Goal: Task Accomplishment & Management: Use online tool/utility

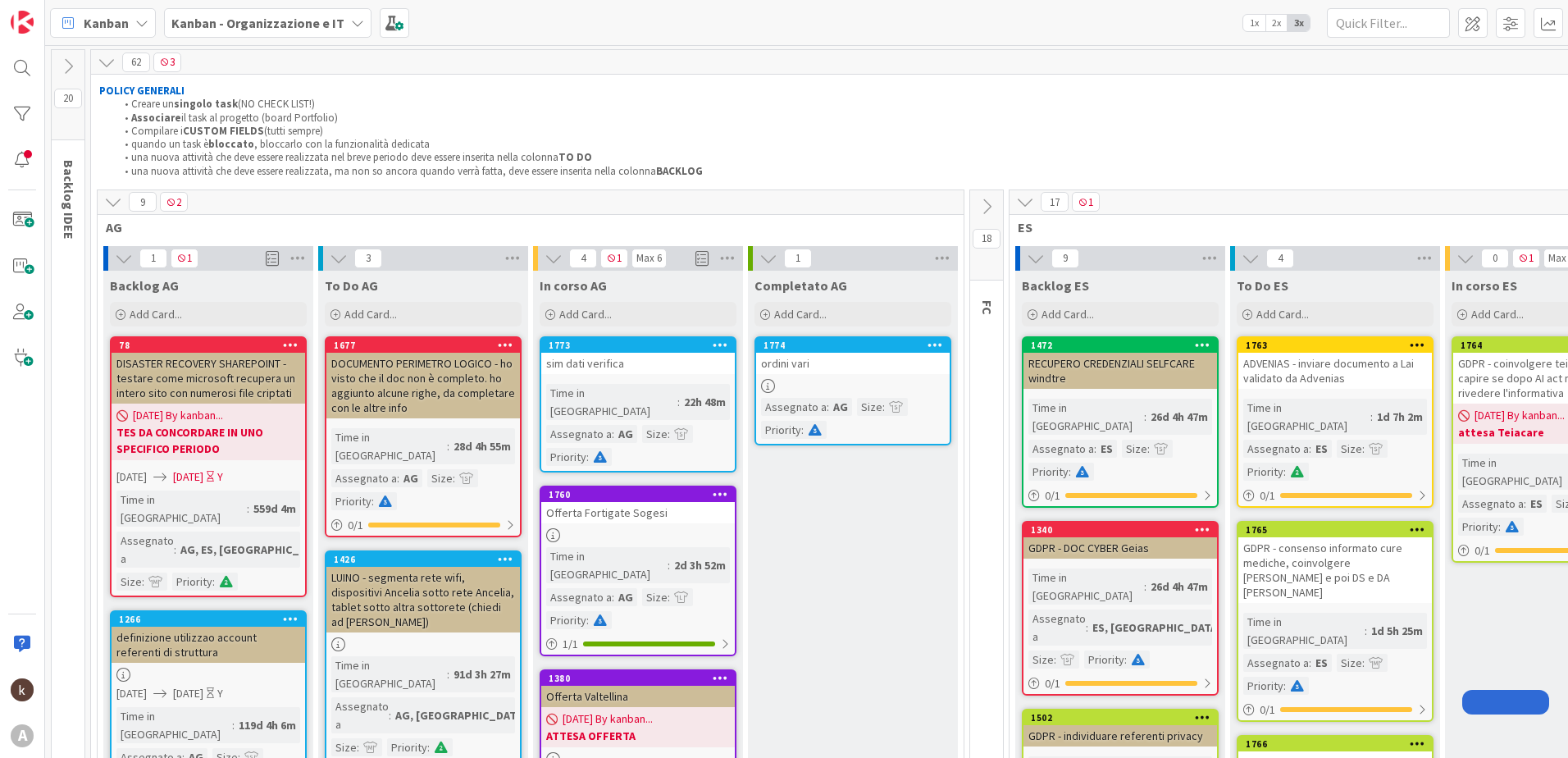
click at [992, 208] on icon at bounding box center [986, 207] width 18 height 18
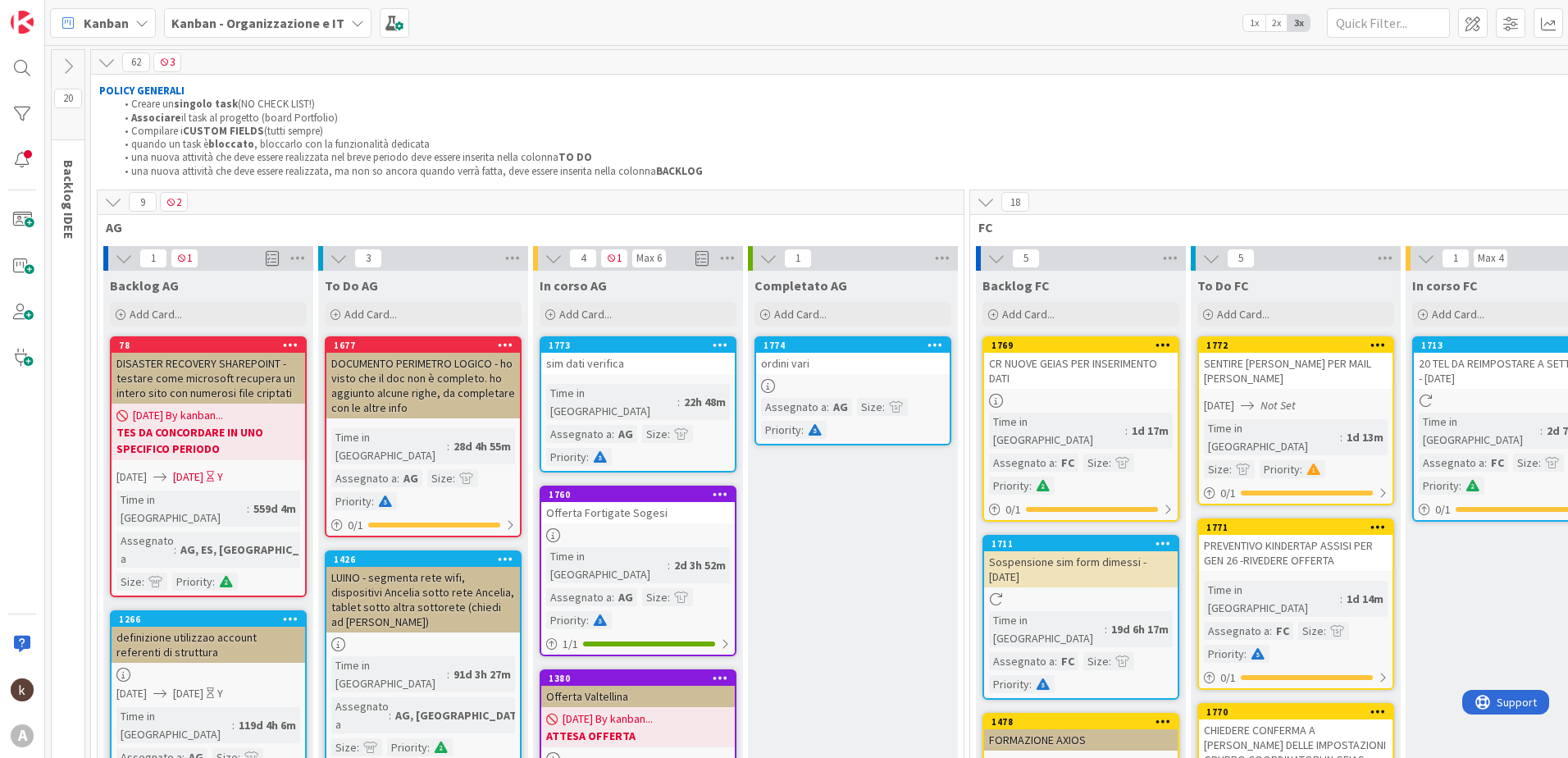
click at [115, 194] on icon at bounding box center [113, 202] width 18 height 18
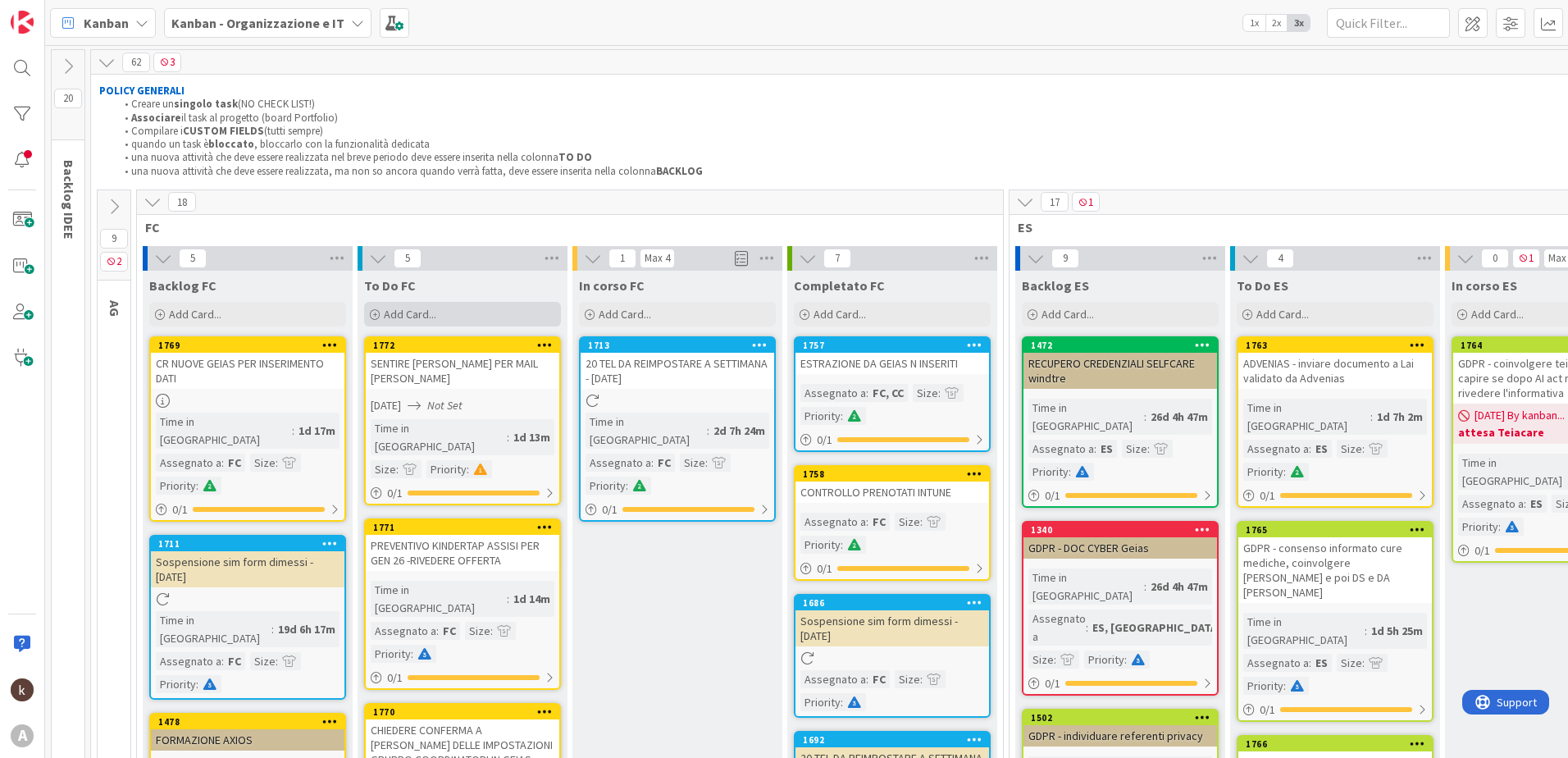
click at [426, 305] on div "Add Card..." at bounding box center [463, 313] width 197 height 24
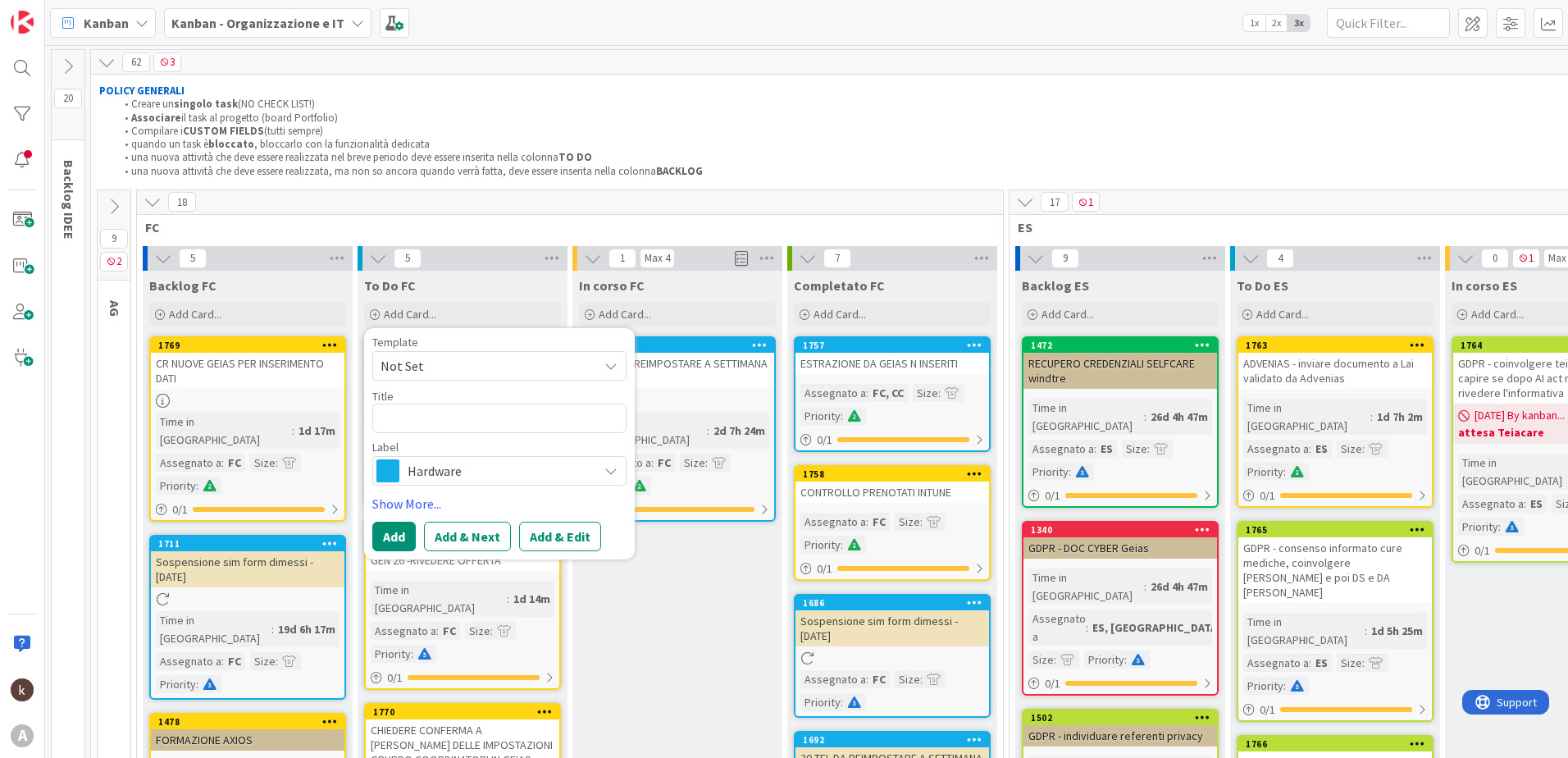
click at [540, 460] on span "Hardware" at bounding box center [499, 470] width 182 height 23
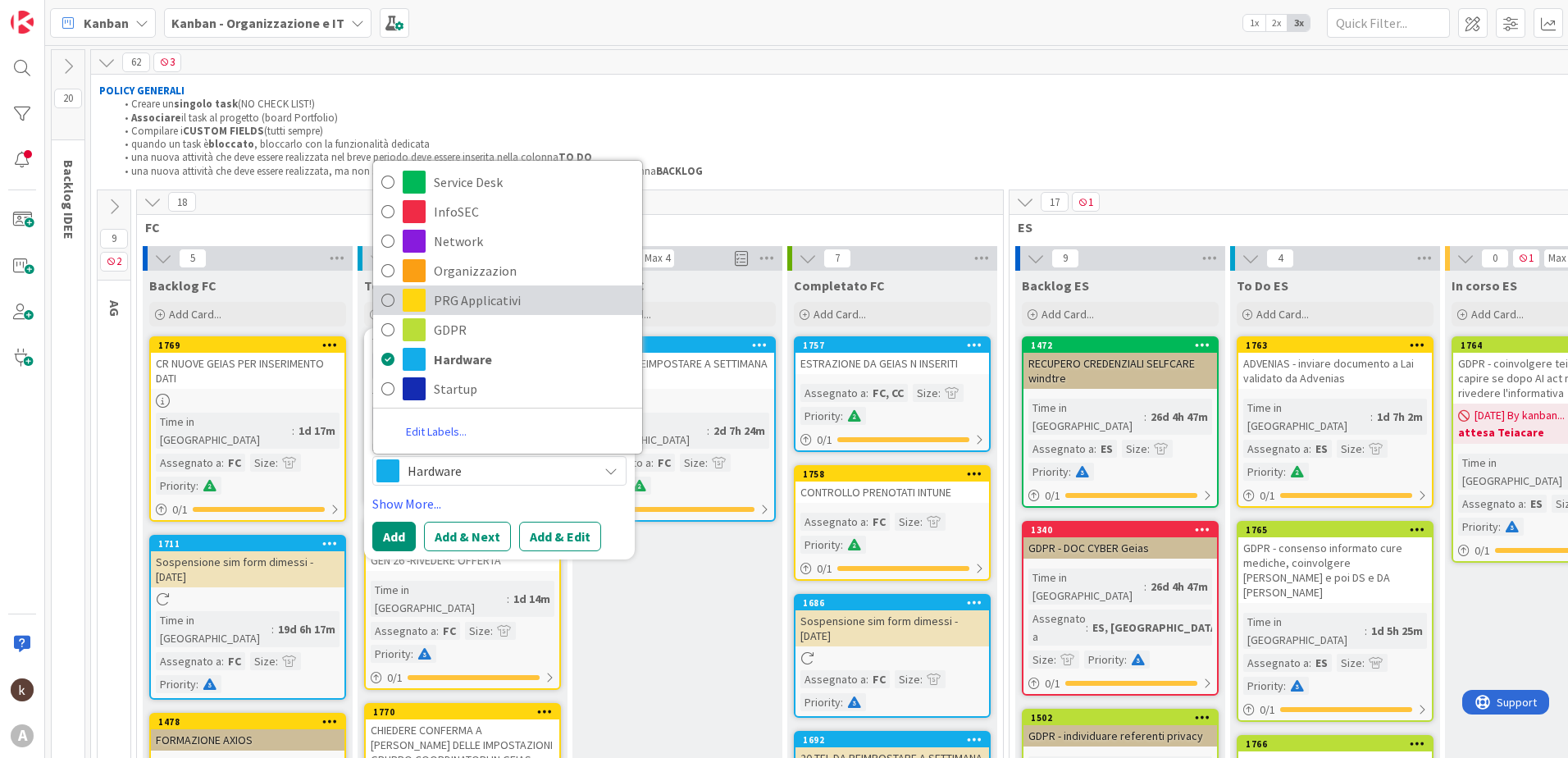
click at [509, 301] on span "PRG Applicativi" at bounding box center [534, 300] width 200 height 24
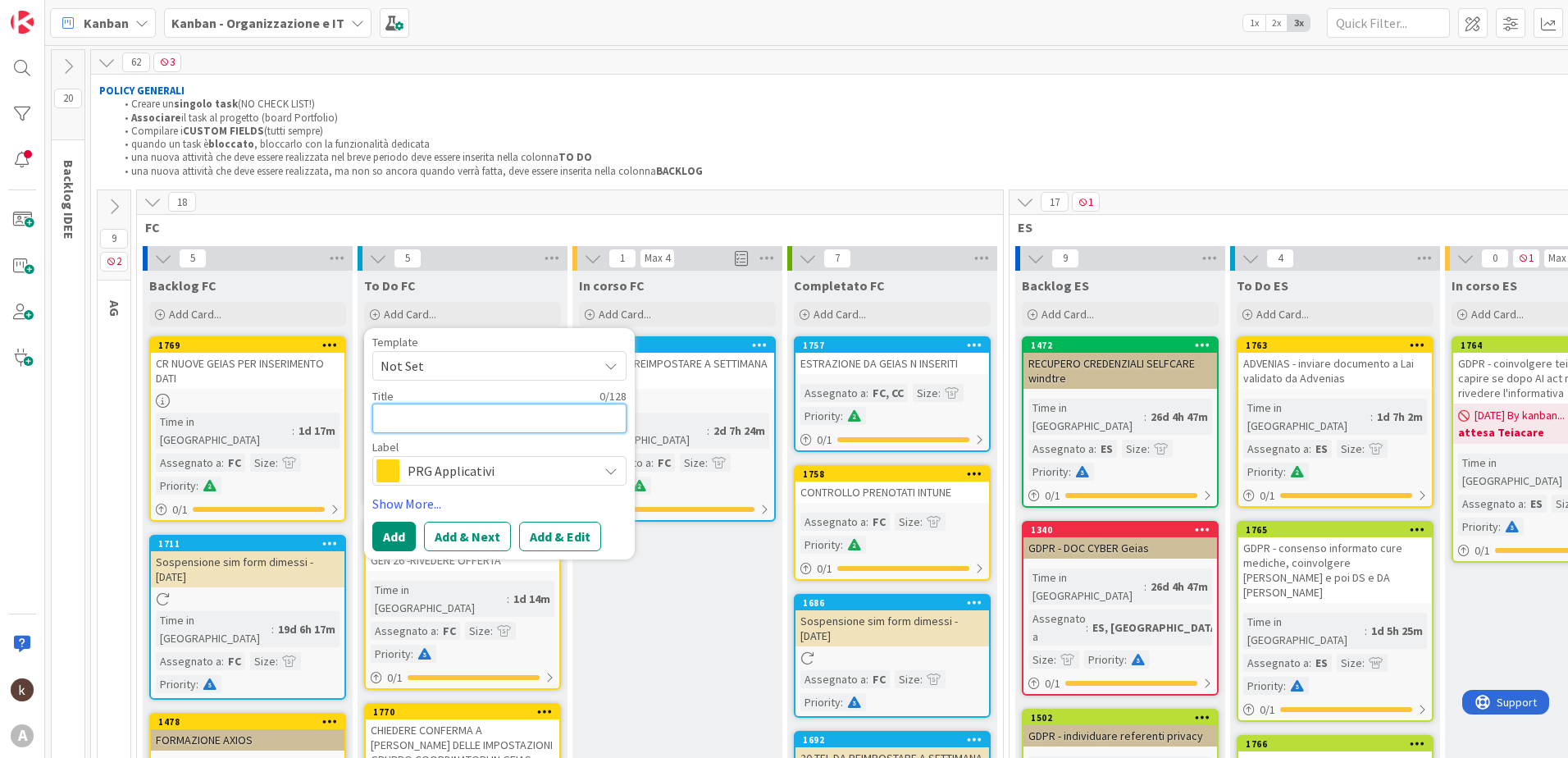
drag, startPoint x: 493, startPoint y: 430, endPoint x: 503, endPoint y: 433, distance: 10.4
click at [503, 433] on div "Template Not Set Title 0 / 128 Label PRG Applicativi Service Desk InfoSEC Netwo…" at bounding box center [500, 411] width 254 height 149
type textarea "x"
type textarea "C"
type textarea "x"
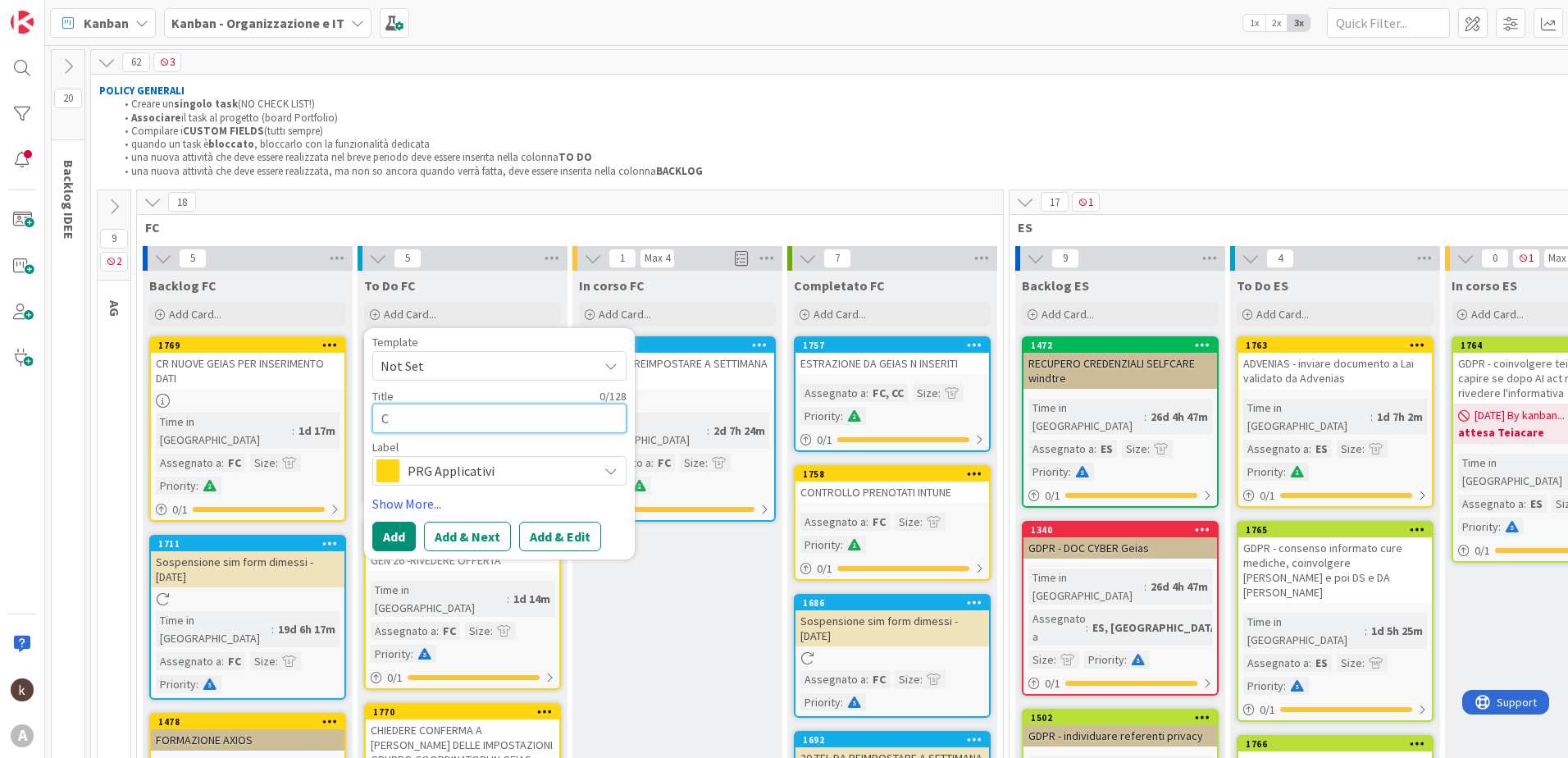
type textarea "CO"
type textarea "x"
type textarea "CON"
type textarea "x"
type textarea "CON"
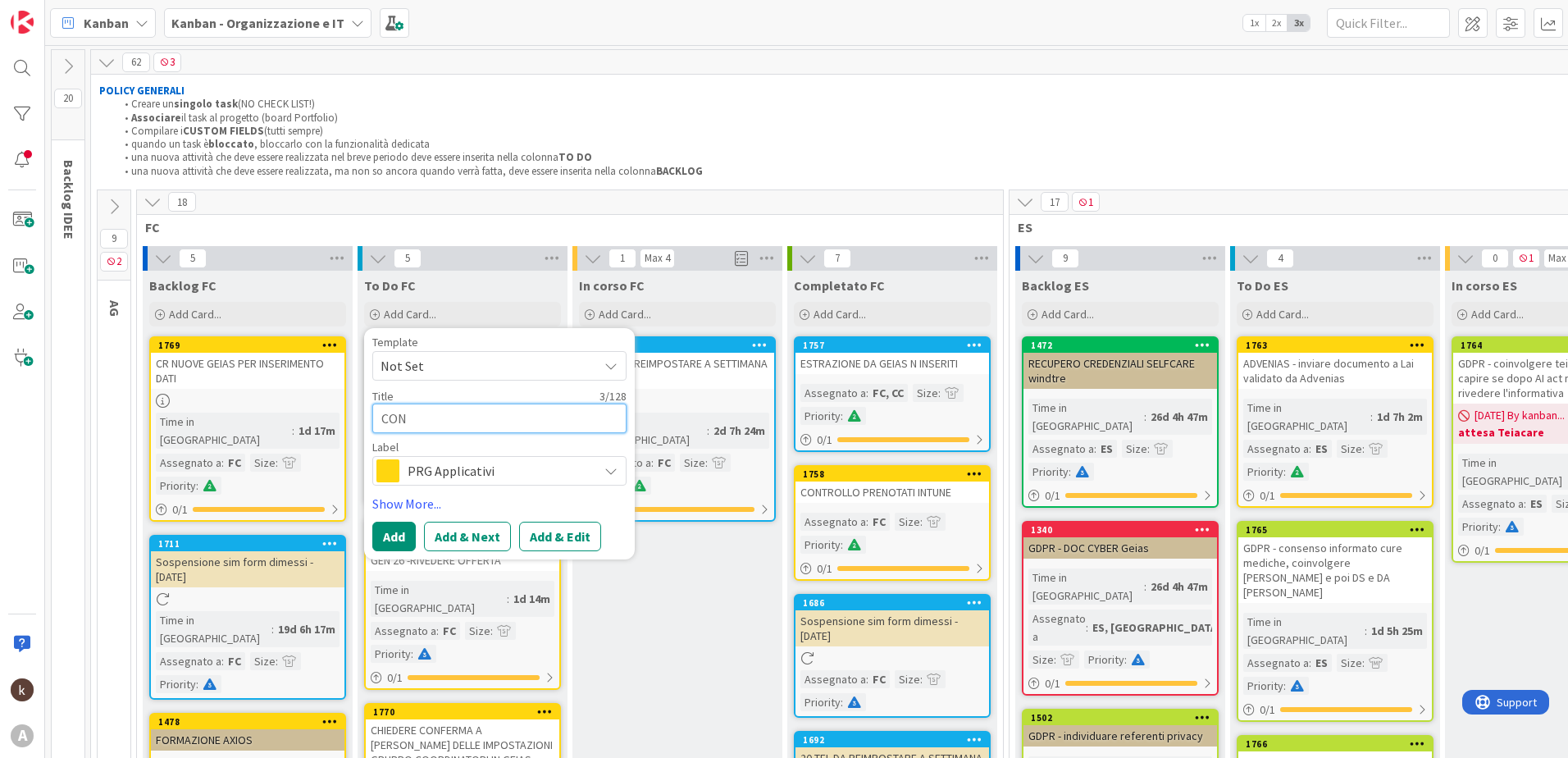
type textarea "x"
type textarea "CONF"
type textarea "x"
type textarea "CONFI"
type textarea "x"
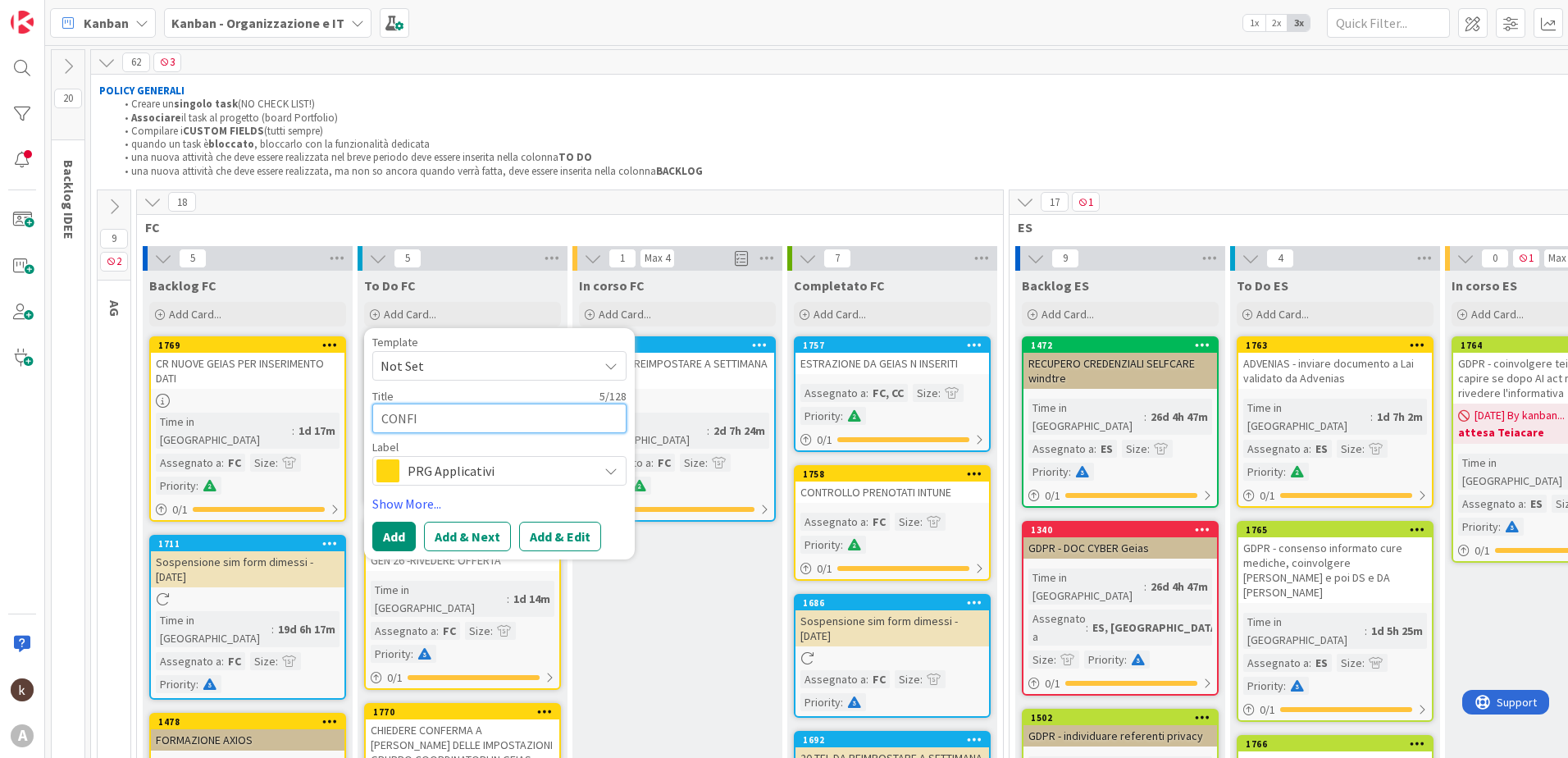
type textarea "CONFIG"
type textarea "x"
type textarea "CONFIGU"
type textarea "x"
type textarea "CONFIGUR"
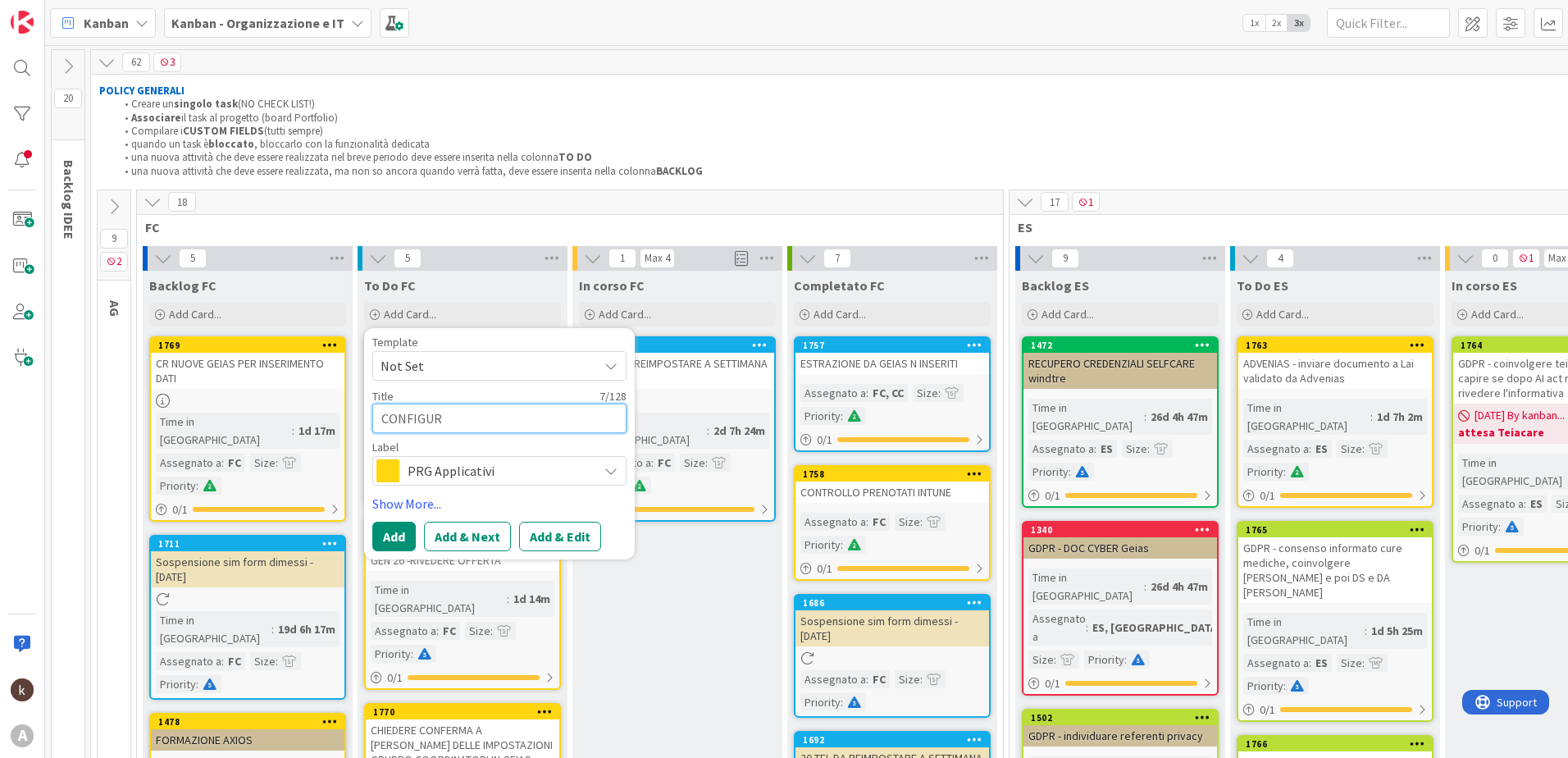
type textarea "x"
type textarea "CONFIGURA"
type textarea "x"
type textarea "CONFIGURAZ"
type textarea "x"
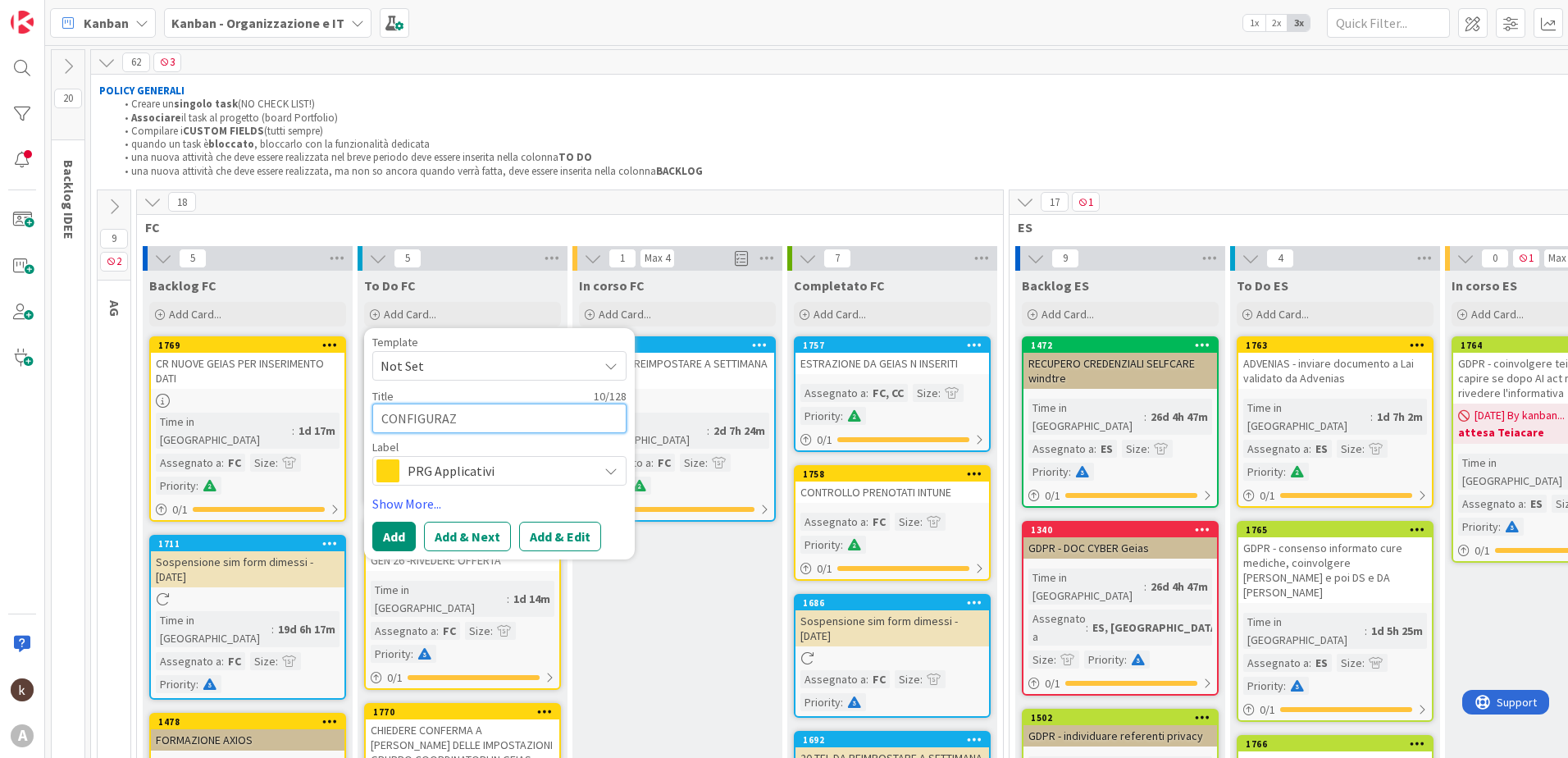
type textarea "CONFIGURAZI"
type textarea "x"
type textarea "CONFIGURAZIO"
type textarea "x"
type textarea "CONFIGURAZION"
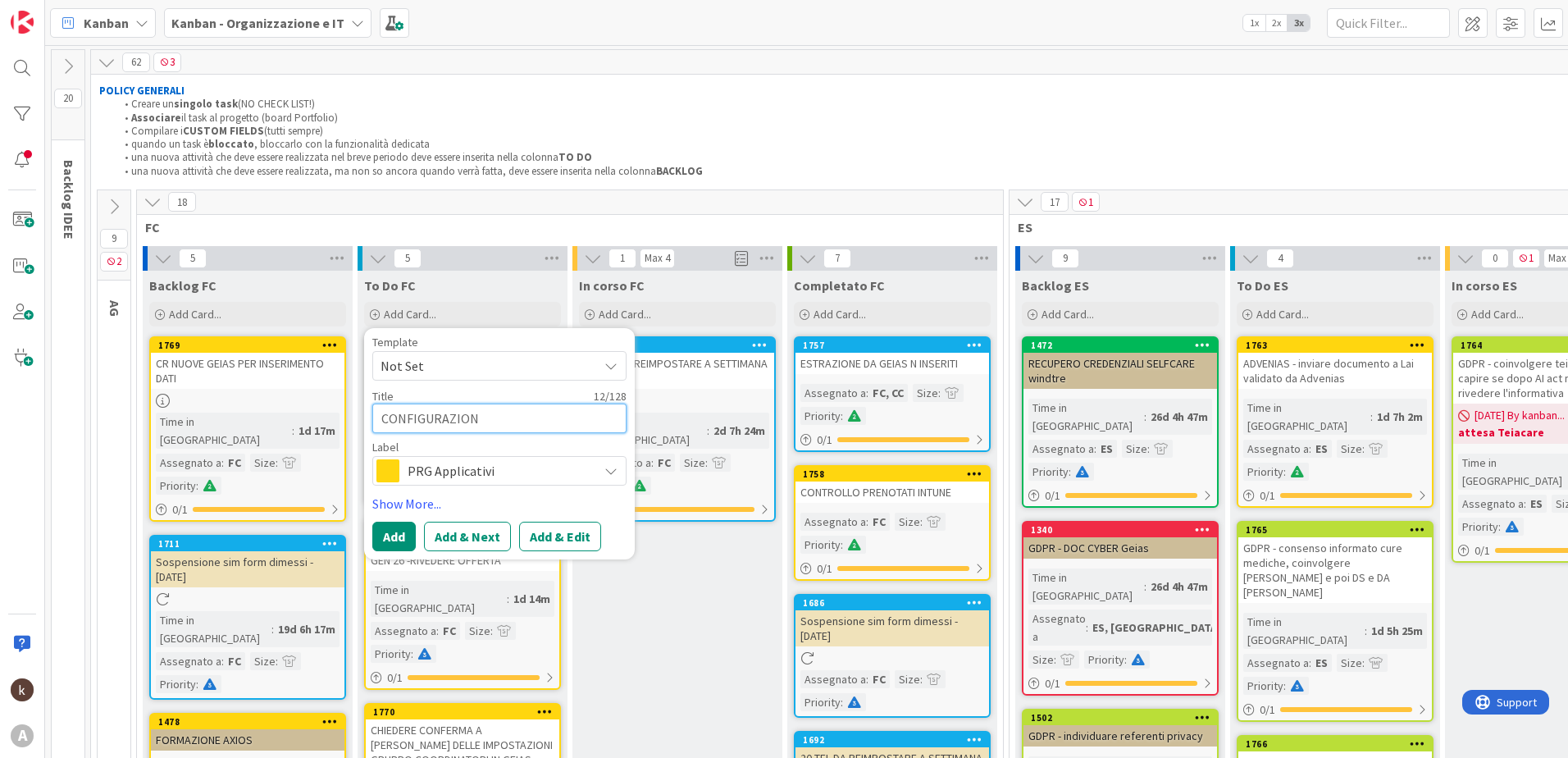
type textarea "x"
type textarea "CONFIGURAZIONI"
type textarea "x"
type textarea "CONFIGURAZIONI"
type textarea "x"
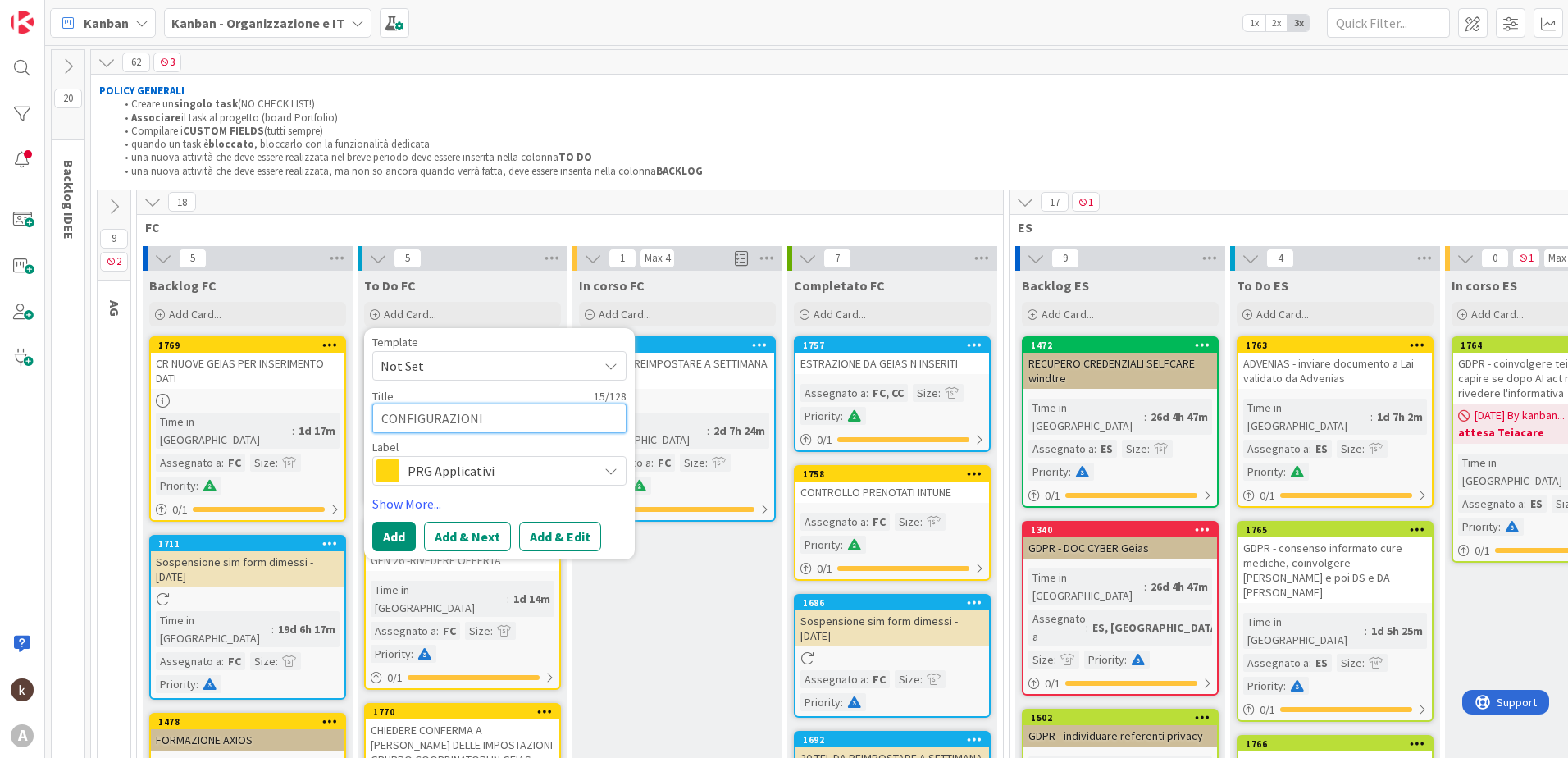
type textarea "CONFIGURAZIONI N"
type textarea "x"
type textarea "CONFIGURAZIONI NU"
type textarea "x"
type textarea "CONFIGURAZIONI NUO"
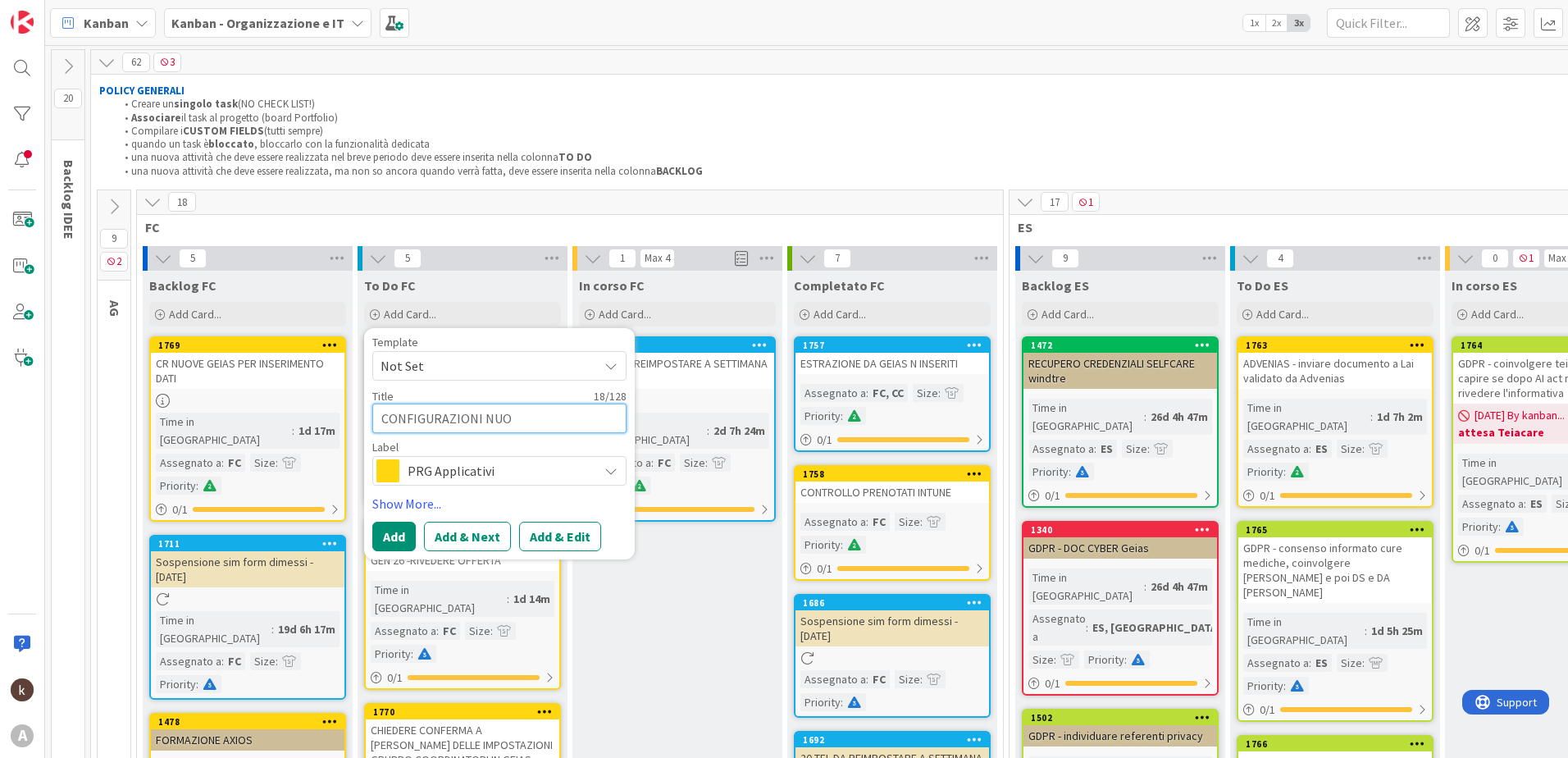
type textarea "x"
type textarea "CONFIGURAZIONI NUOV"
type textarea "x"
type textarea "CONFIGURAZIONI NUOVE"
type textarea "x"
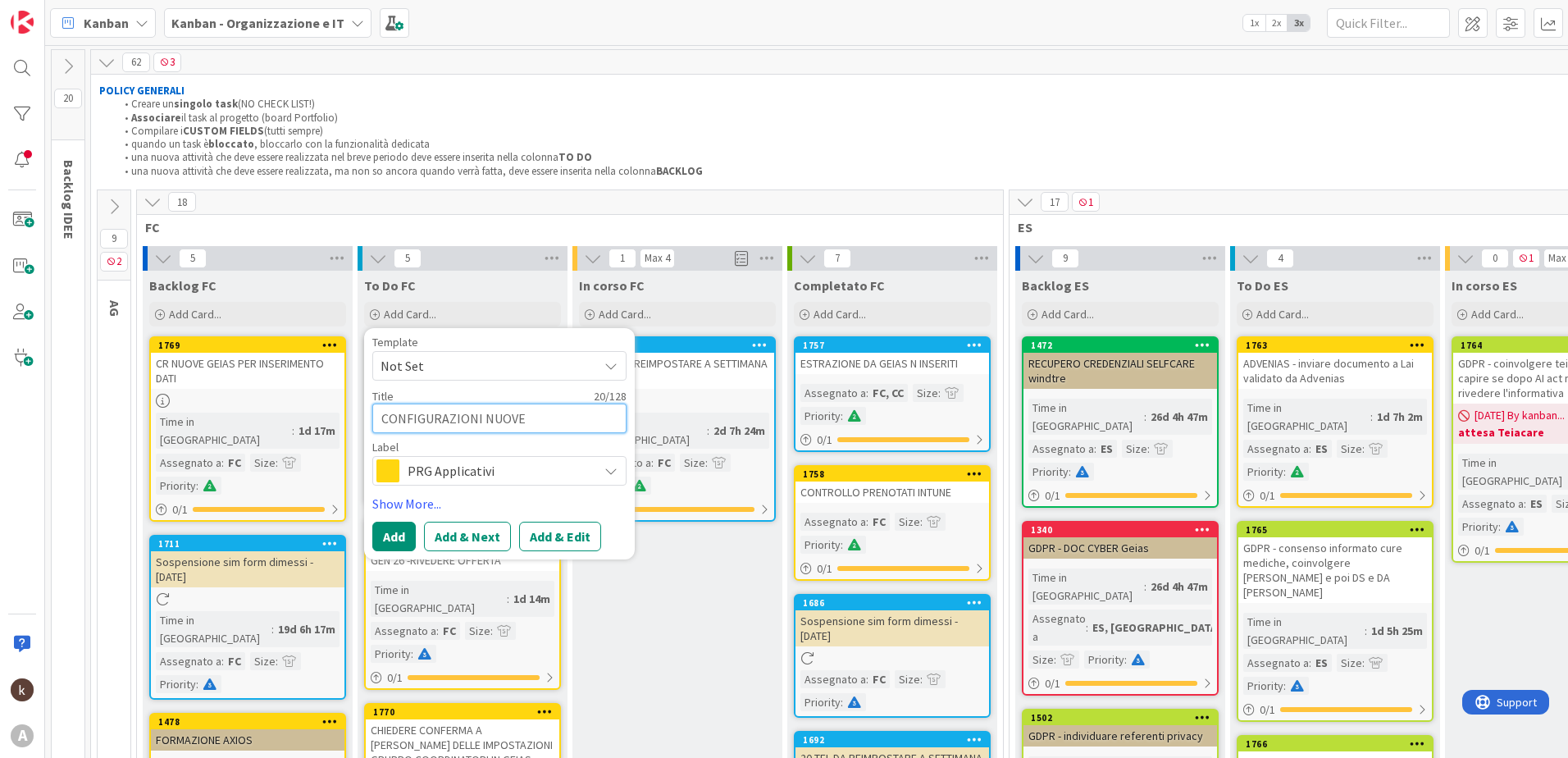
type textarea "CONFIGURAZIONI NUOVE"
type textarea "x"
type textarea "CONFIGURAZIONI NUOVE S"
type textarea "x"
type textarea "CONFIGURAZIONI NUOVE ST"
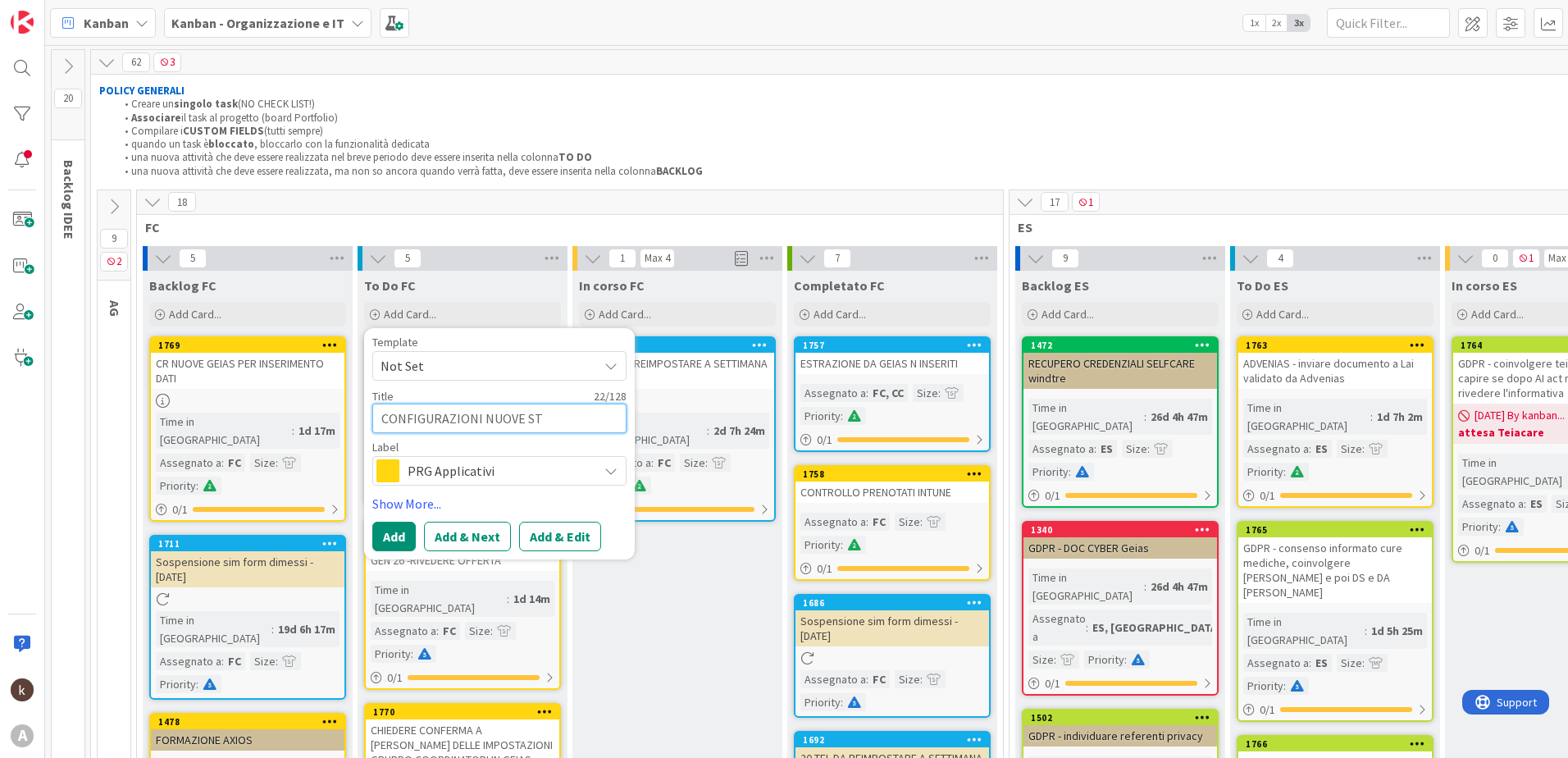
type textarea "x"
type textarea "CONFIGURAZIONI NUOVE STR"
type textarea "x"
type textarea "CONFIGURAZIONI NUOVE STRU"
type textarea "x"
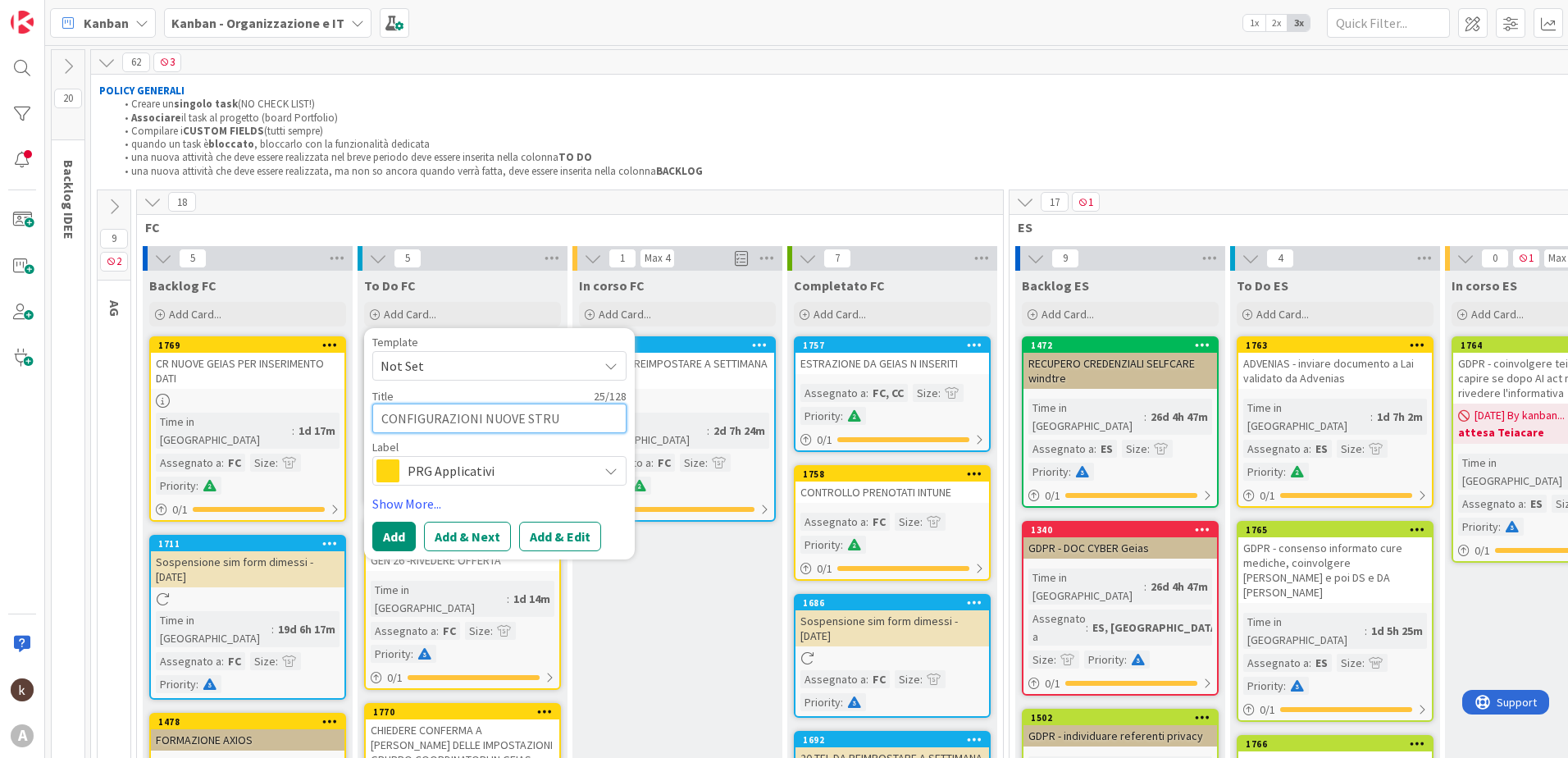
type textarea "CONFIGURAZIONI NUOVE STRUT"
type textarea "x"
type textarea "CONFIGURAZIONI NUOVE STRUTT"
type textarea "x"
type textarea "CONFIGURAZIONI NUOVE STRUTTU"
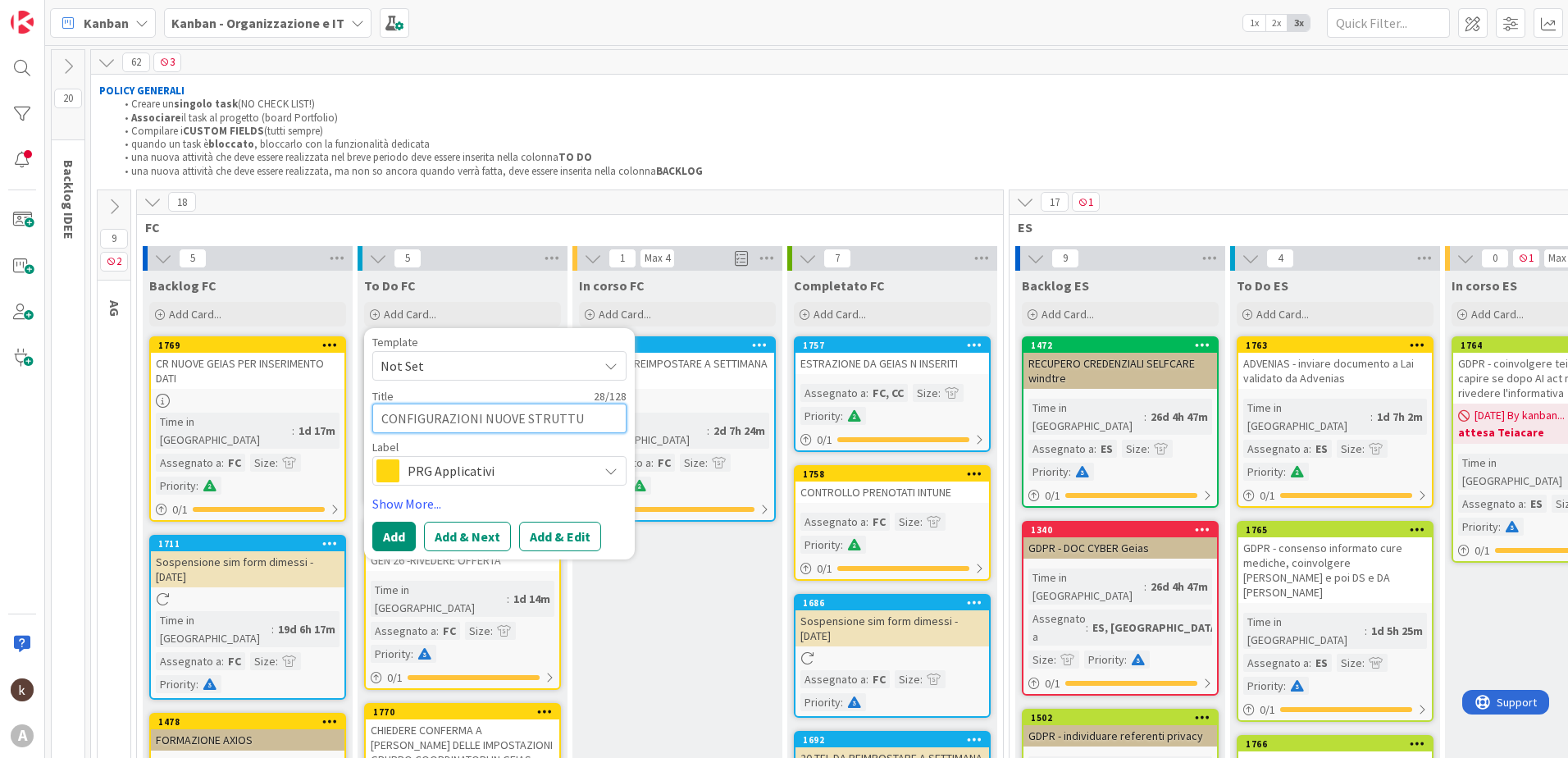
type textarea "x"
type textarea "CONFIGURAZIONI NUOVE STRUTTUR"
type textarea "x"
type textarea "CONFIGURAZIONI NUOVE STRUTTURE"
type textarea "x"
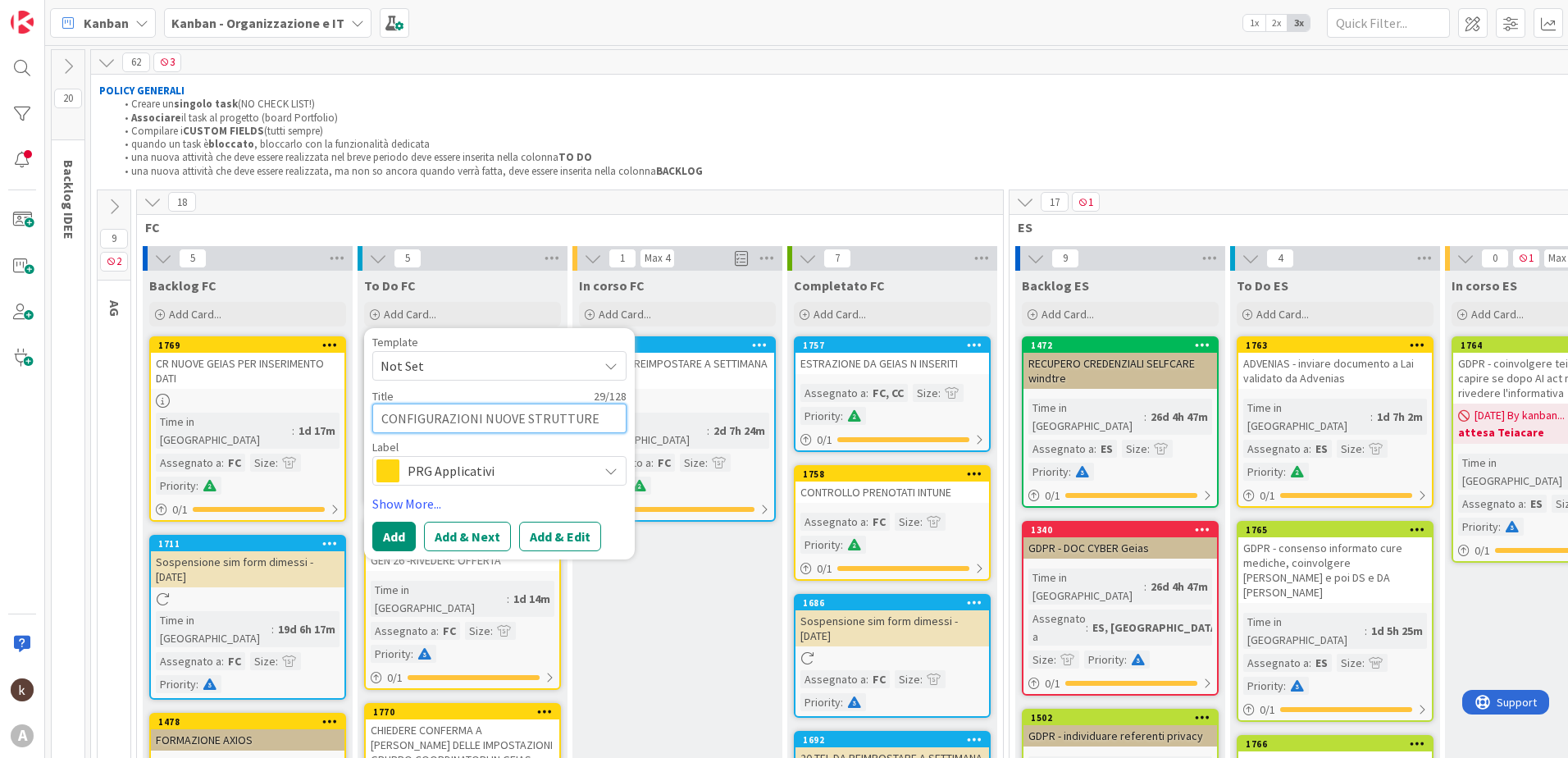
type textarea "CONFIGURAZIONI NUOVE STRUTTURE"
type textarea "x"
type textarea "CONFIGURAZIONI NUOVE STRUTTURE K"
type textarea "x"
type textarea "CONFIGURAZIONI NUOVE STRUTTURE KI"
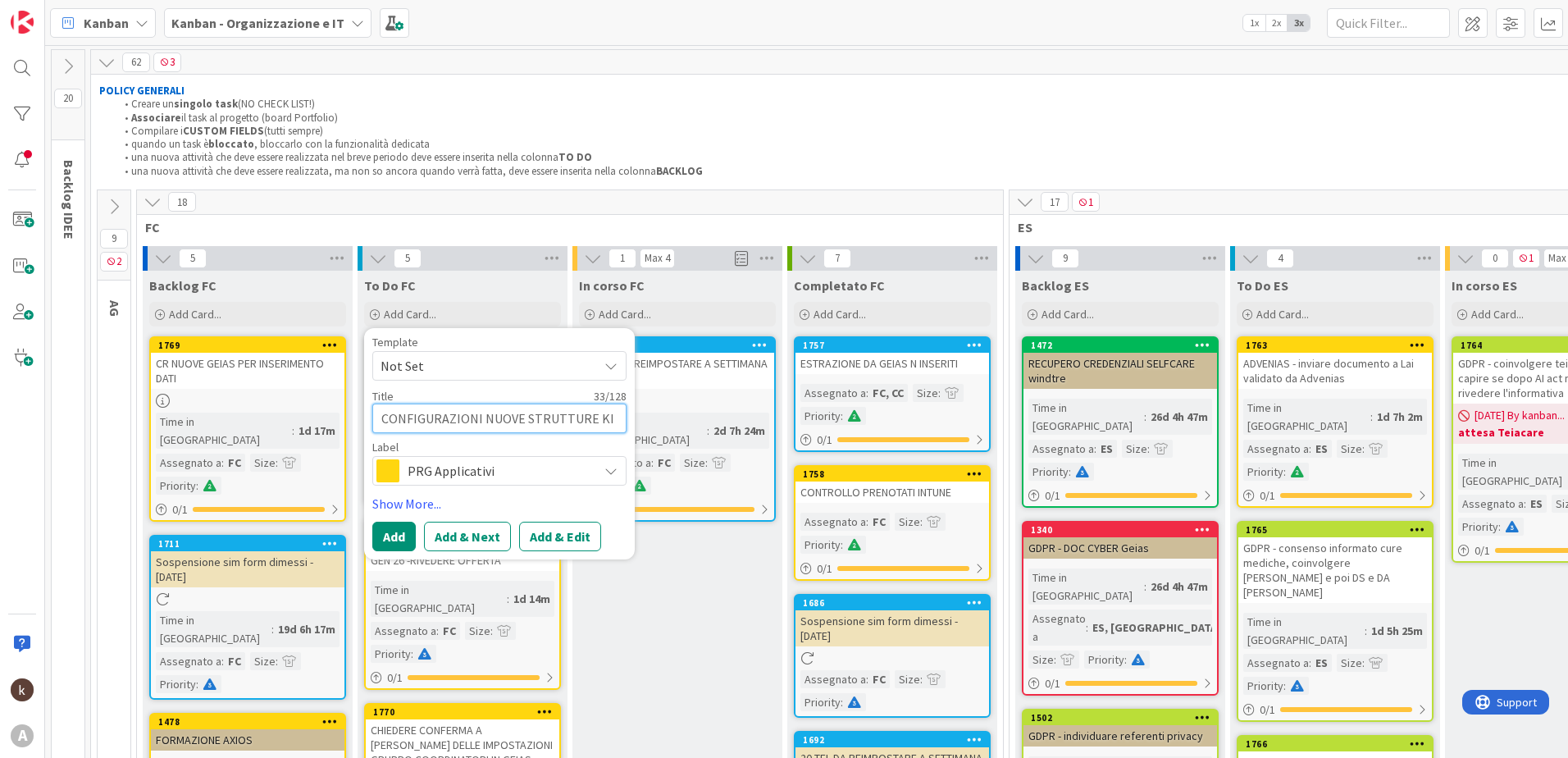
type textarea "x"
type textarea "CONFIGURAZIONI NUOVE STRUTTURE KIN"
type textarea "x"
type textarea "CONFIGURAZIONI NUOVE STRUTTURE KIND"
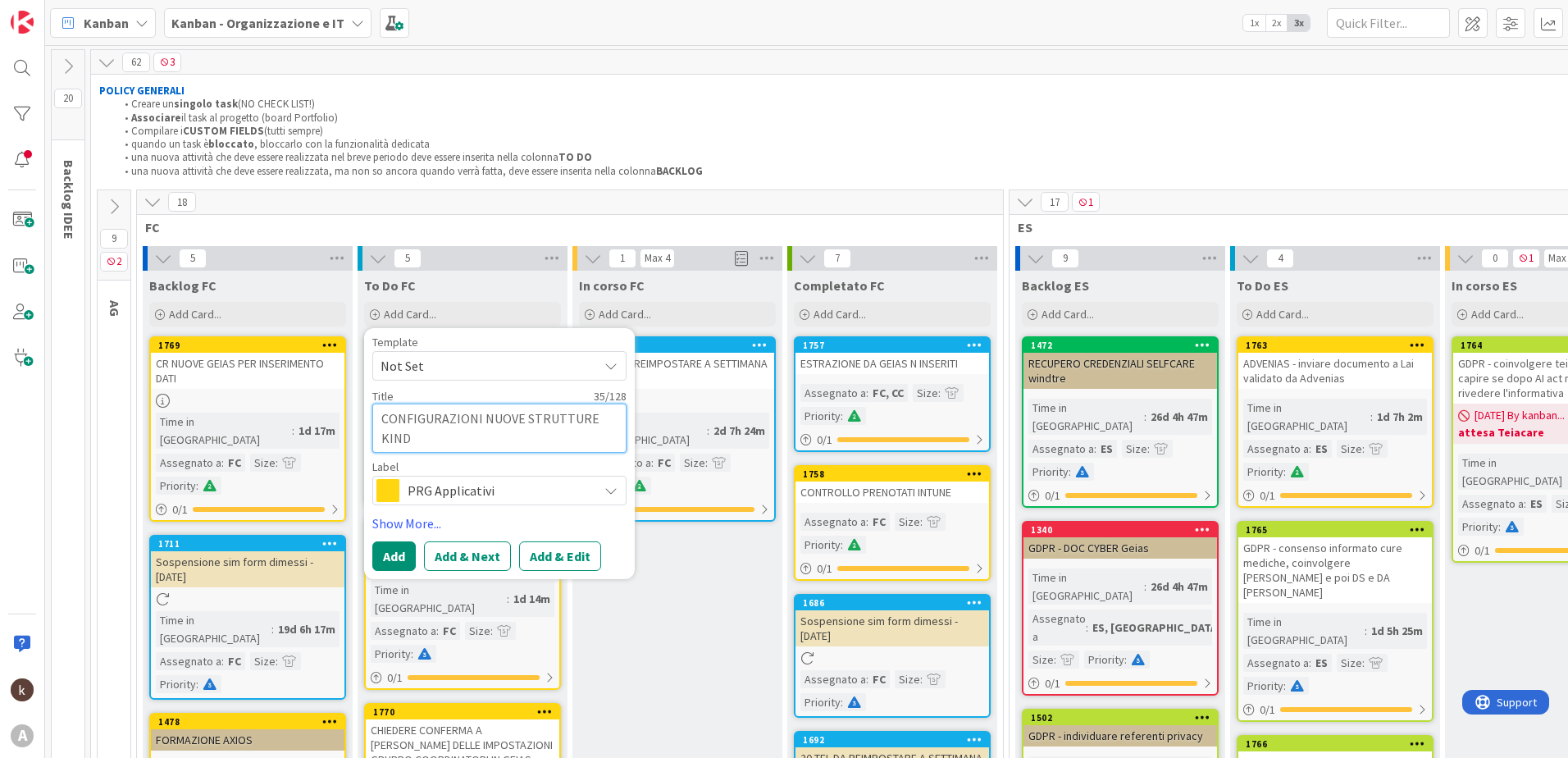
type textarea "x"
type textarea "CONFIGURAZIONI NUOVE STRUTTURE KINDE"
type textarea "x"
type textarea "CONFIGURAZIONI NUOVE STRUTTURE KINDER"
type textarea "x"
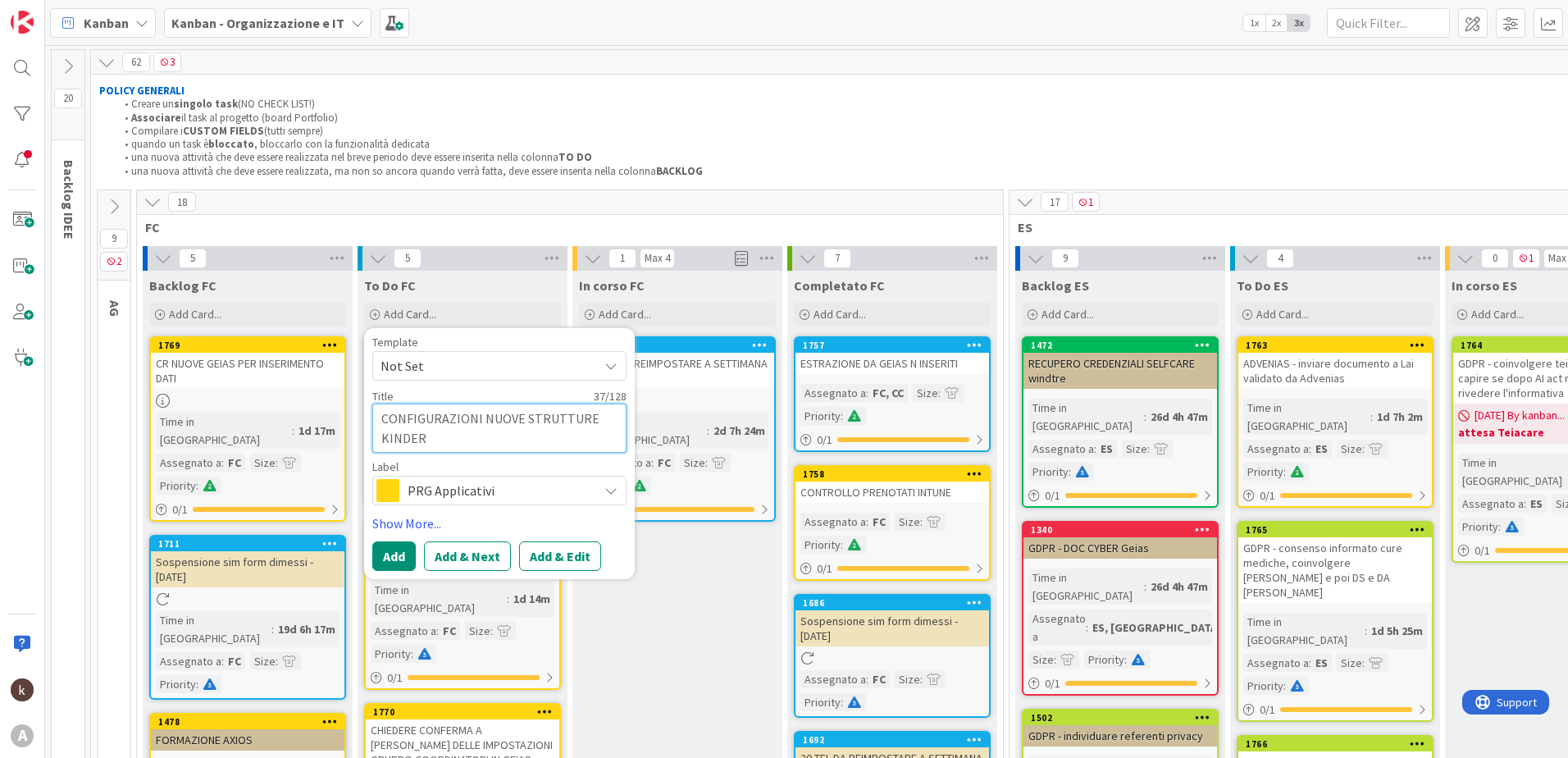
type textarea "CONFIGURAZIONI NUOVE STRUTTURE KINDERT"
type textarea "x"
type textarea "CONFIGURAZIONI NUOVE STRUTTURE KINDERTA"
type textarea "x"
type textarea "CONFIGURAZIONI NUOVE STRUTTURE KINDERTAP"
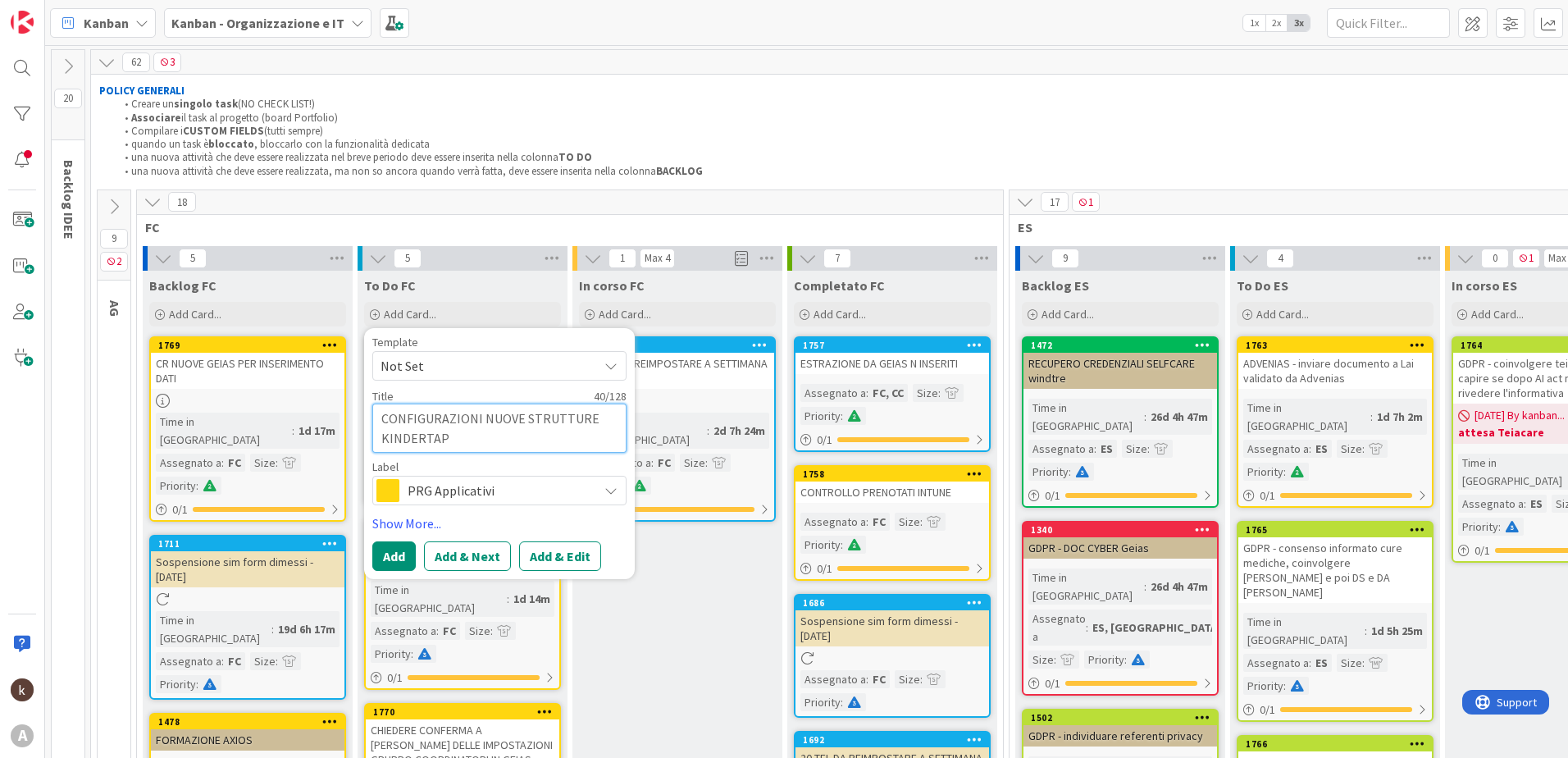
type textarea "x"
type textarea "CONFIGURAZIONI NUOVE STRUTTURE KINDERTAP"
type textarea "x"
type textarea "CONFIGURAZIONI NUOVE STRUTTURE KINDERTAP C"
type textarea "x"
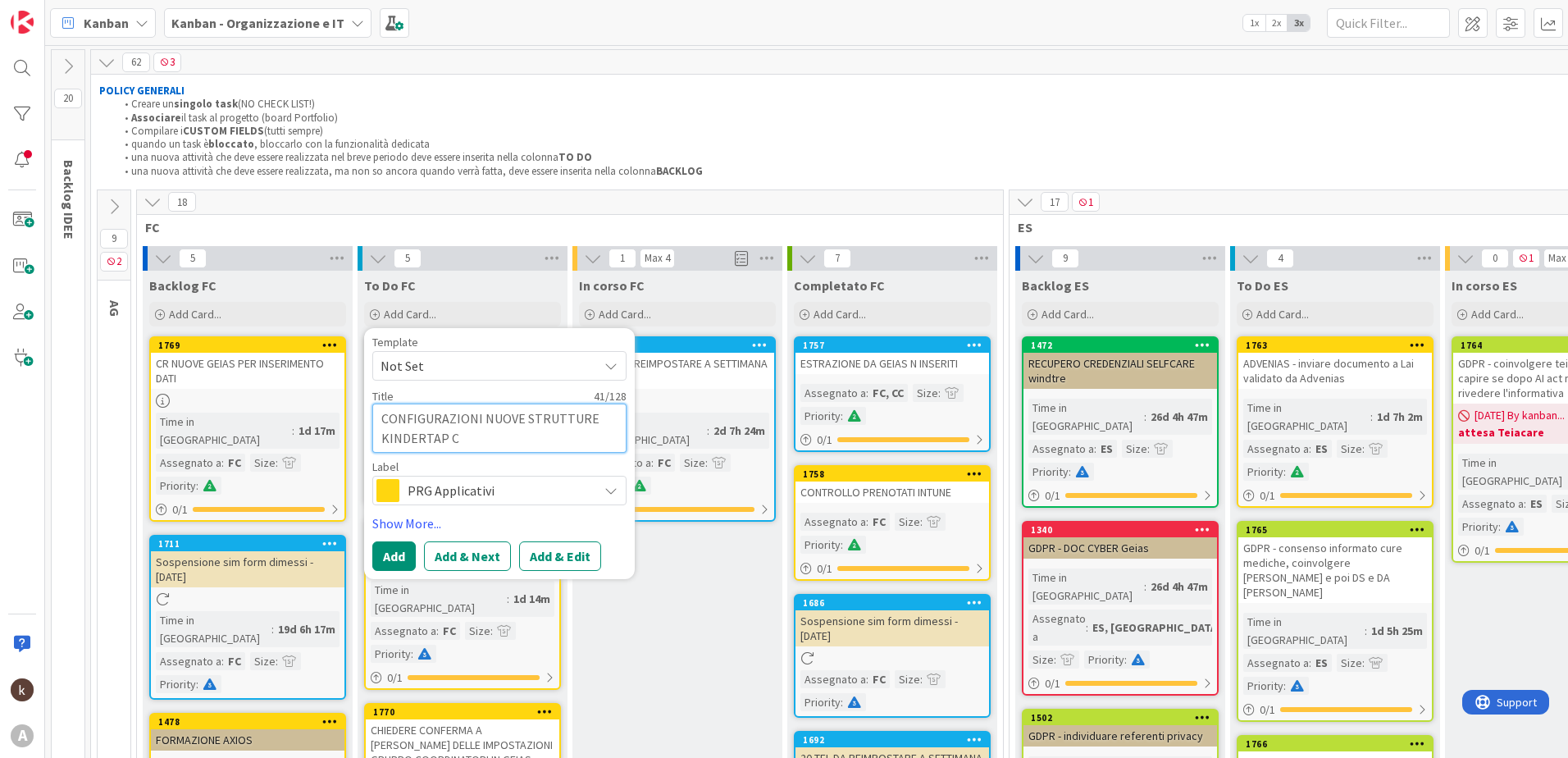
type textarea "CONFIGURAZIONI NUOVE STRUTTURE KINDERTAP CO"
type textarea "x"
type textarea "CONFIGURAZIONI NUOVE STRUTTURE KINDERTAP CON"
type textarea "x"
type textarea "CONFIGURAZIONI NUOVE STRUTTURE KINDERTAP CON"
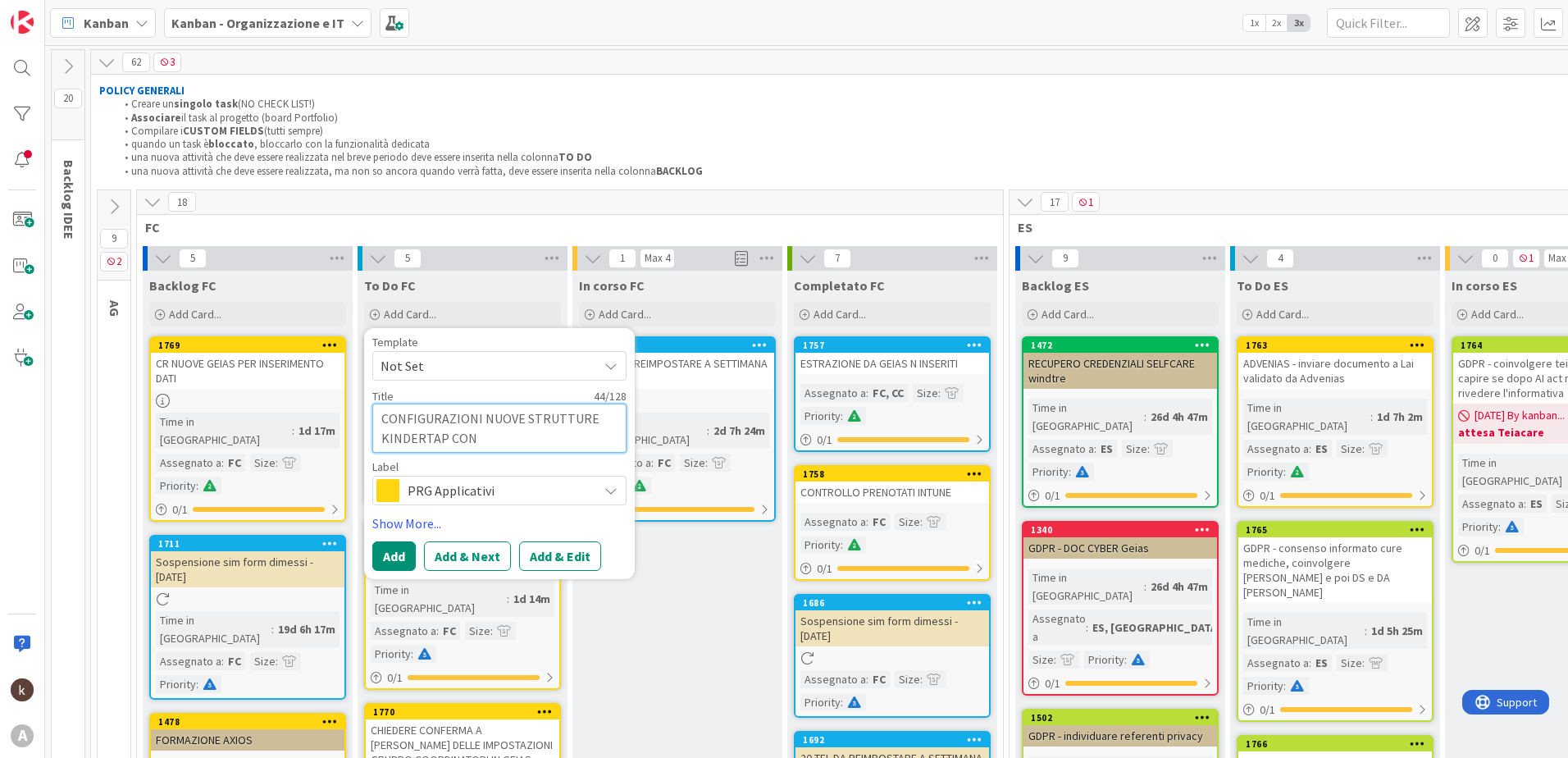
type textarea "x"
type textarea "CONFIGURAZIONI NUOVE STRUTTURE KINDERTAP CON B"
type textarea "x"
type textarea "CONFIGURAZIONI NUOVE STRUTTURE KINDERTAP CON BE"
type textarea "x"
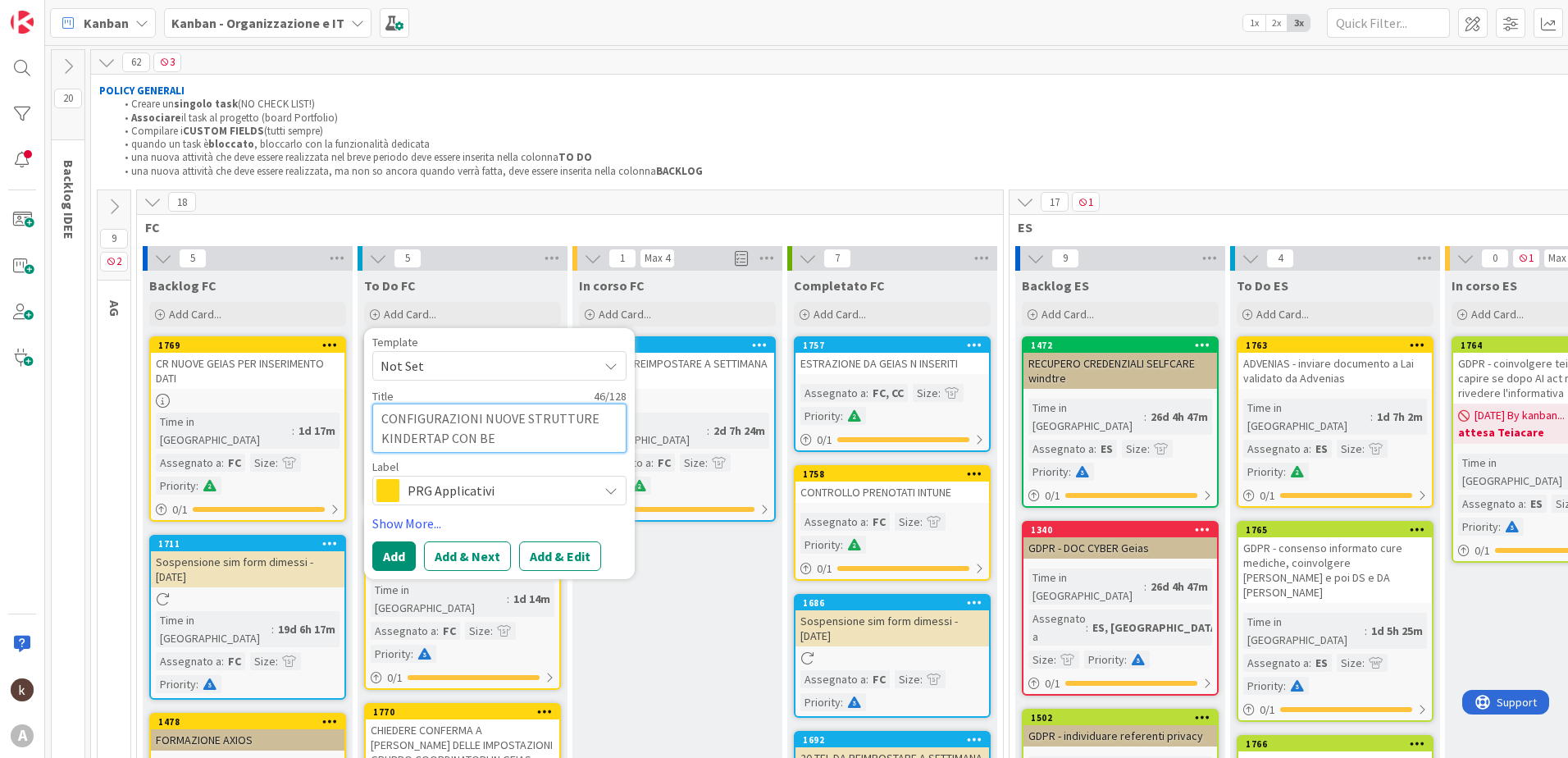
type textarea "CONFIGURAZIONI NUOVE STRUTTURE KINDERTAP CON BER"
type textarea "x"
type textarea "CONFIGURAZIONI NUOVE STRUTTURE KINDERTAP CON BERS"
type textarea "x"
type textarea "CONFIGURAZIONI NUOVE STRUTTURE KINDERTAP CON BERSA"
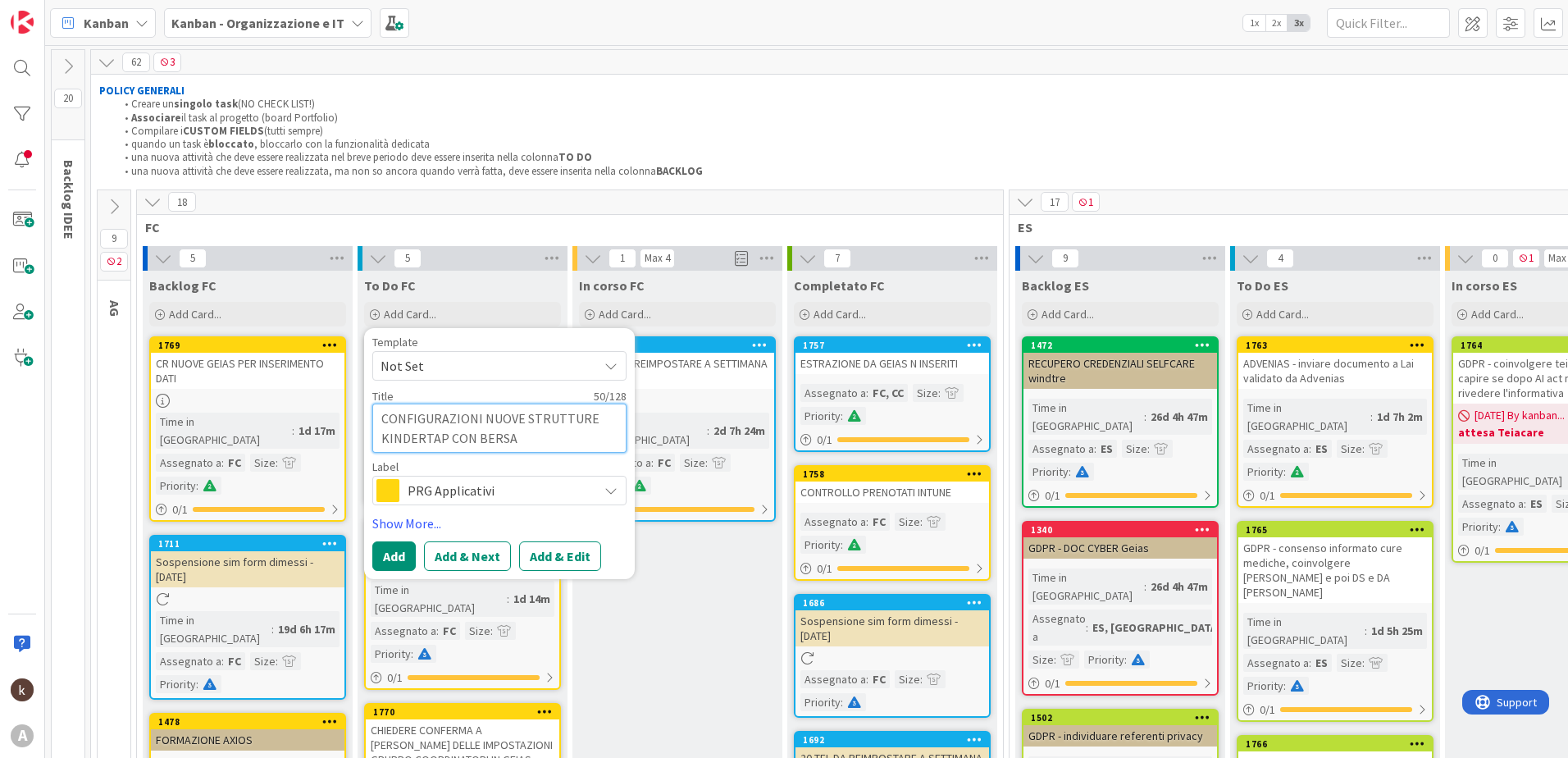
type textarea "x"
type textarea "CONFIGURAZIONI NUOVE STRUTTURE KINDERTAP CON BERSAN"
click at [420, 519] on link "Show More..." at bounding box center [500, 523] width 254 height 20
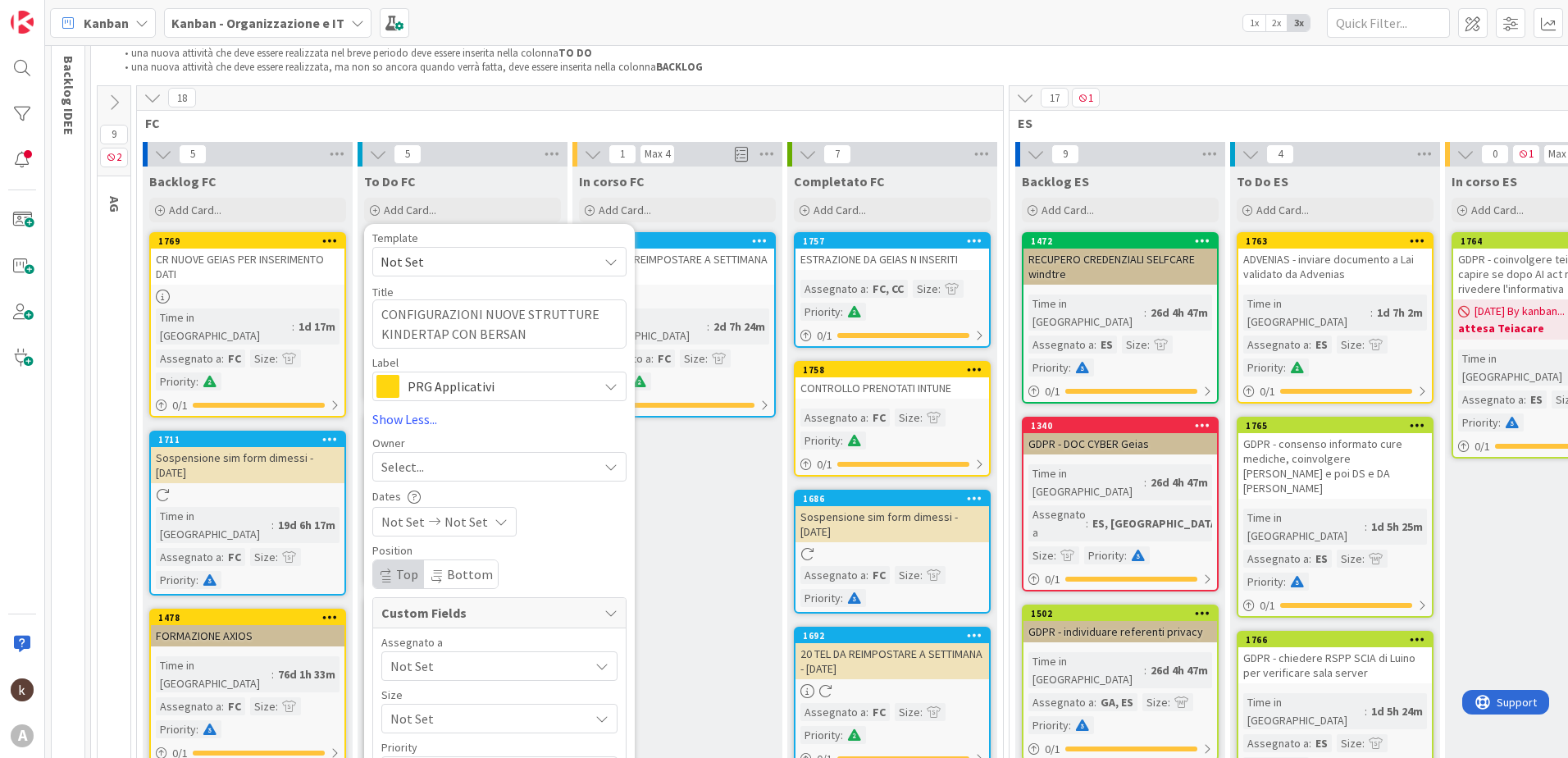
scroll to position [246, 0]
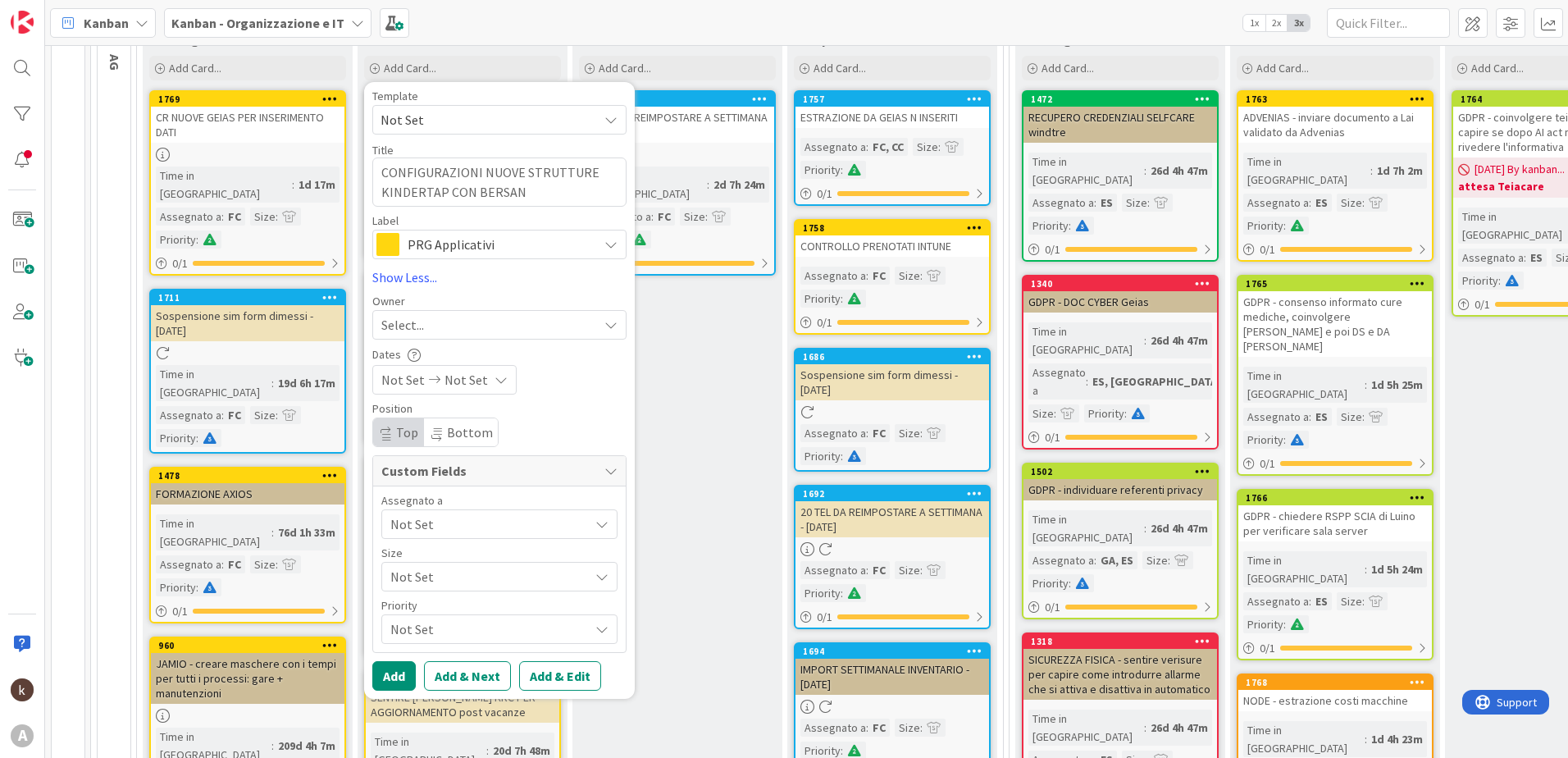
click at [426, 527] on span "Not Set" at bounding box center [490, 524] width 198 height 20
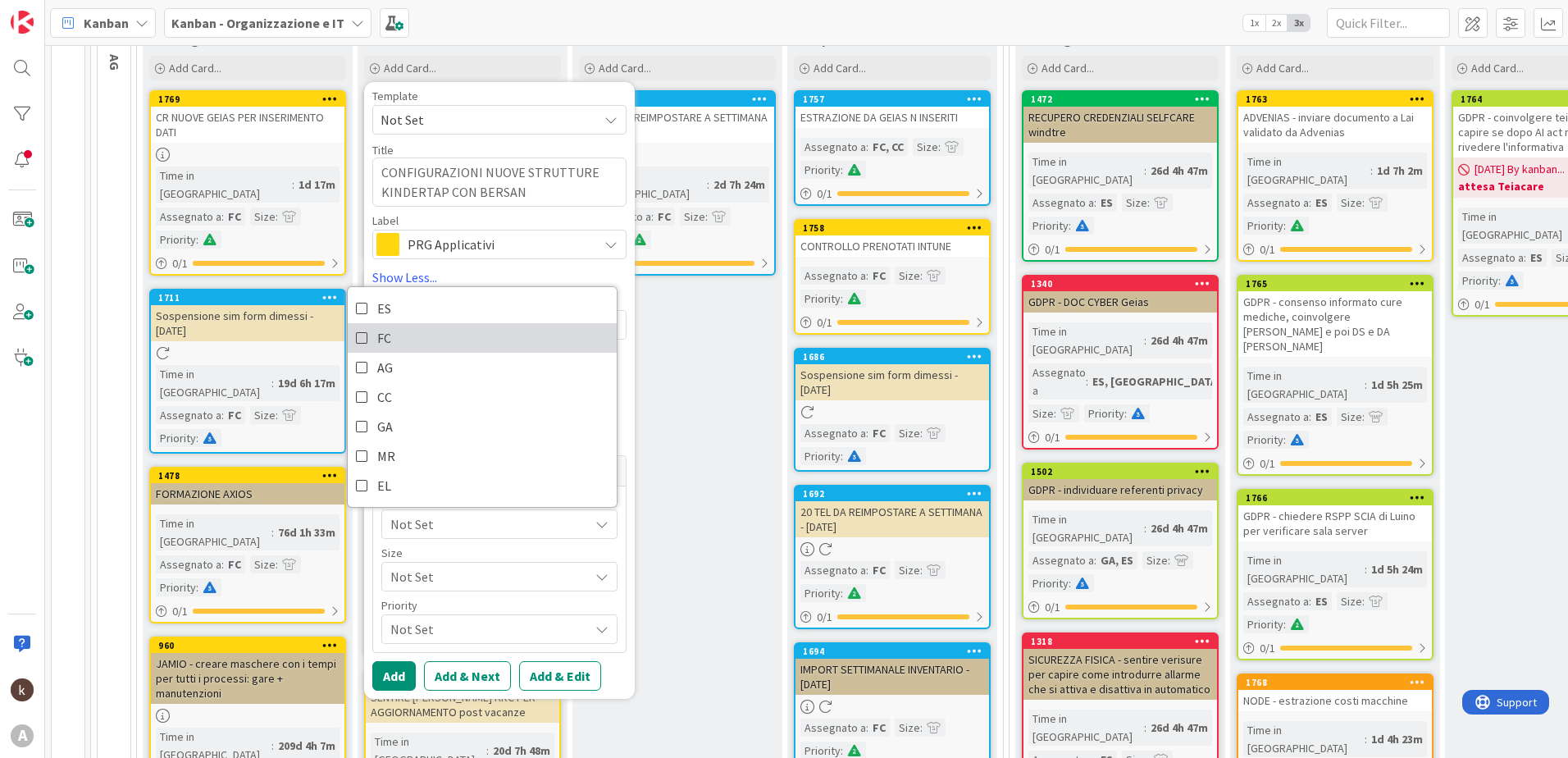
click at [387, 334] on span "FC" at bounding box center [383, 337] width 14 height 24
click at [478, 575] on span "Not Set" at bounding box center [485, 576] width 190 height 23
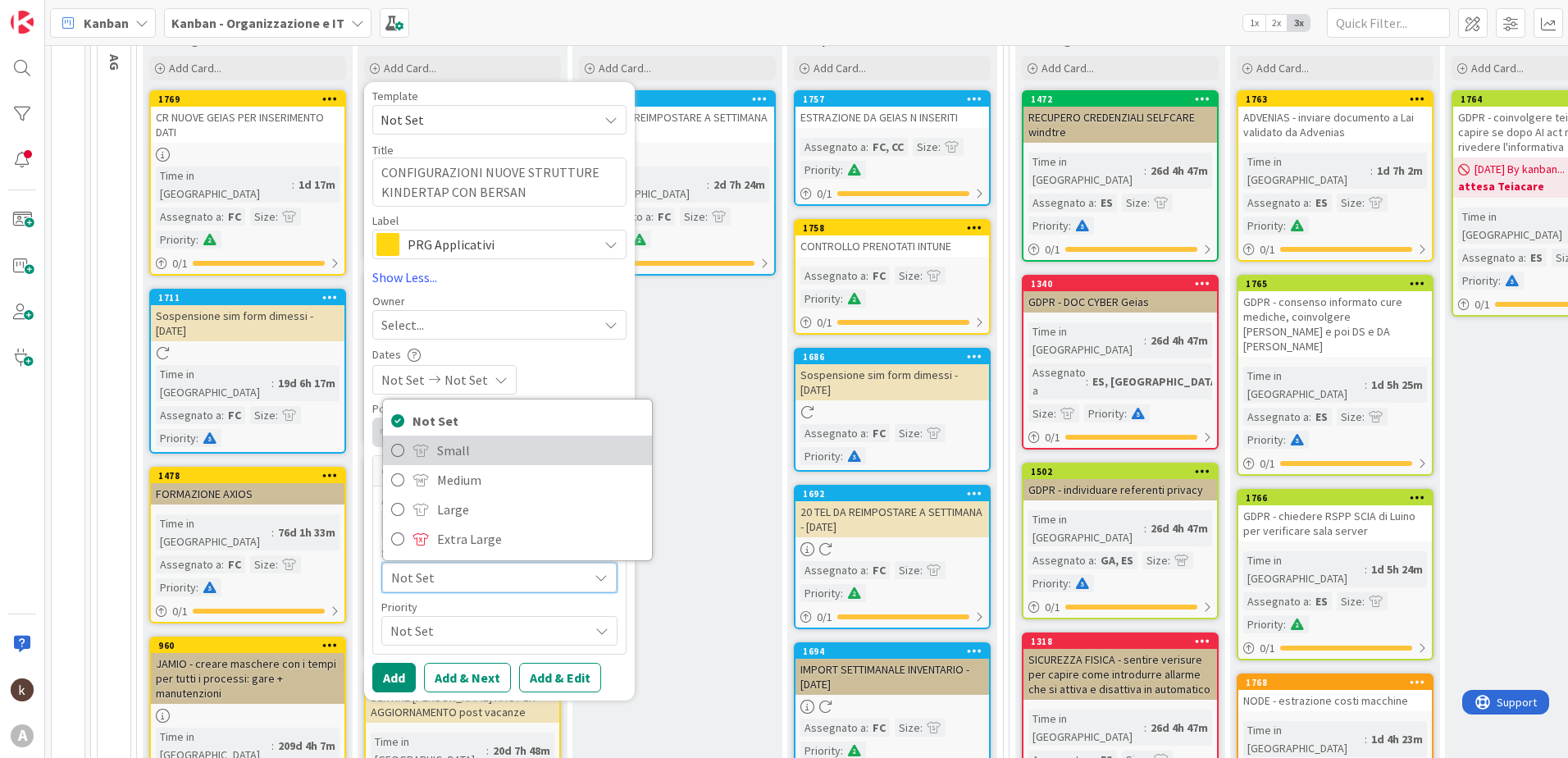
click at [444, 442] on span "Small" at bounding box center [540, 449] width 207 height 24
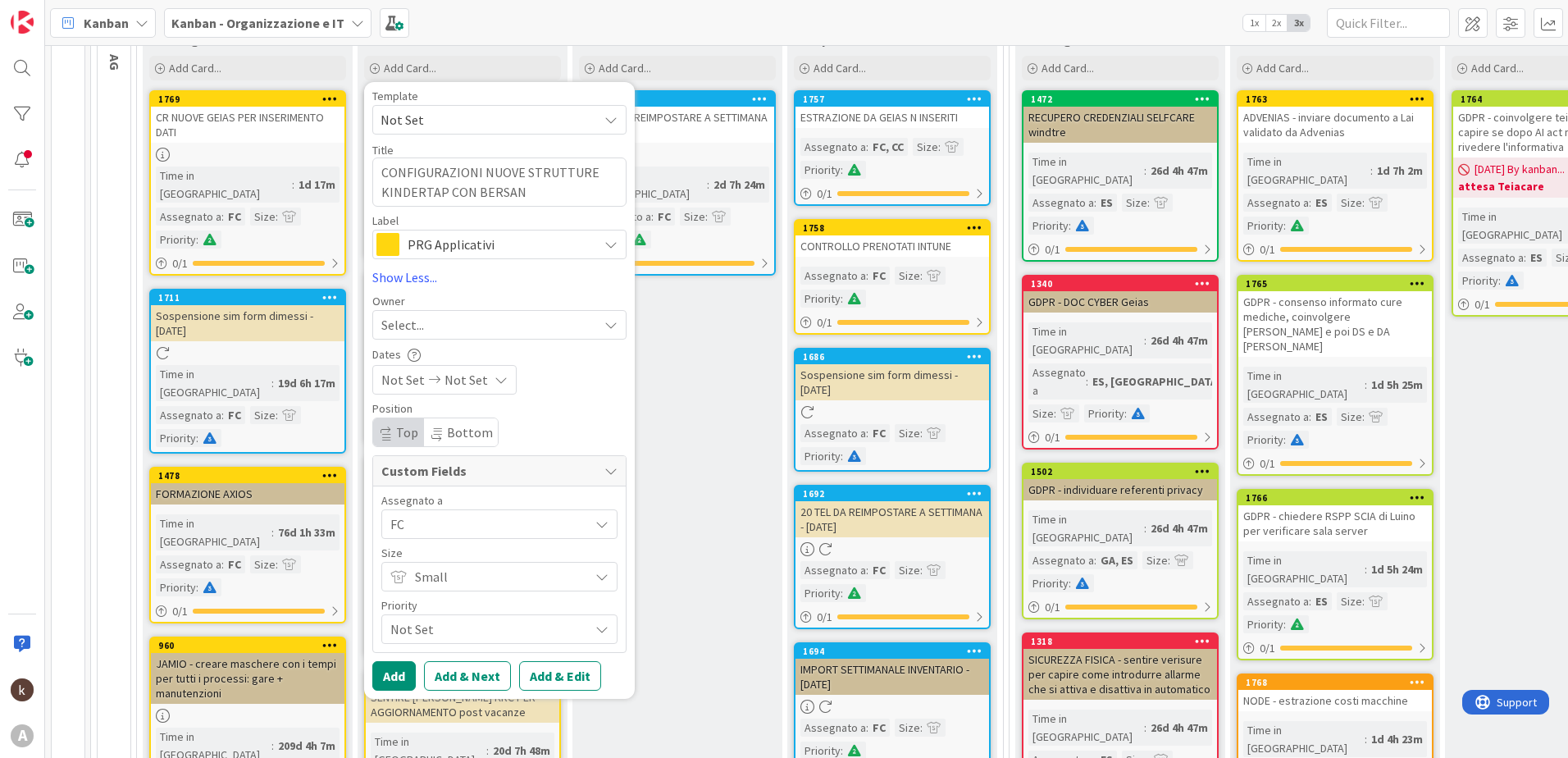
click at [470, 630] on span "Not Set" at bounding box center [485, 628] width 190 height 23
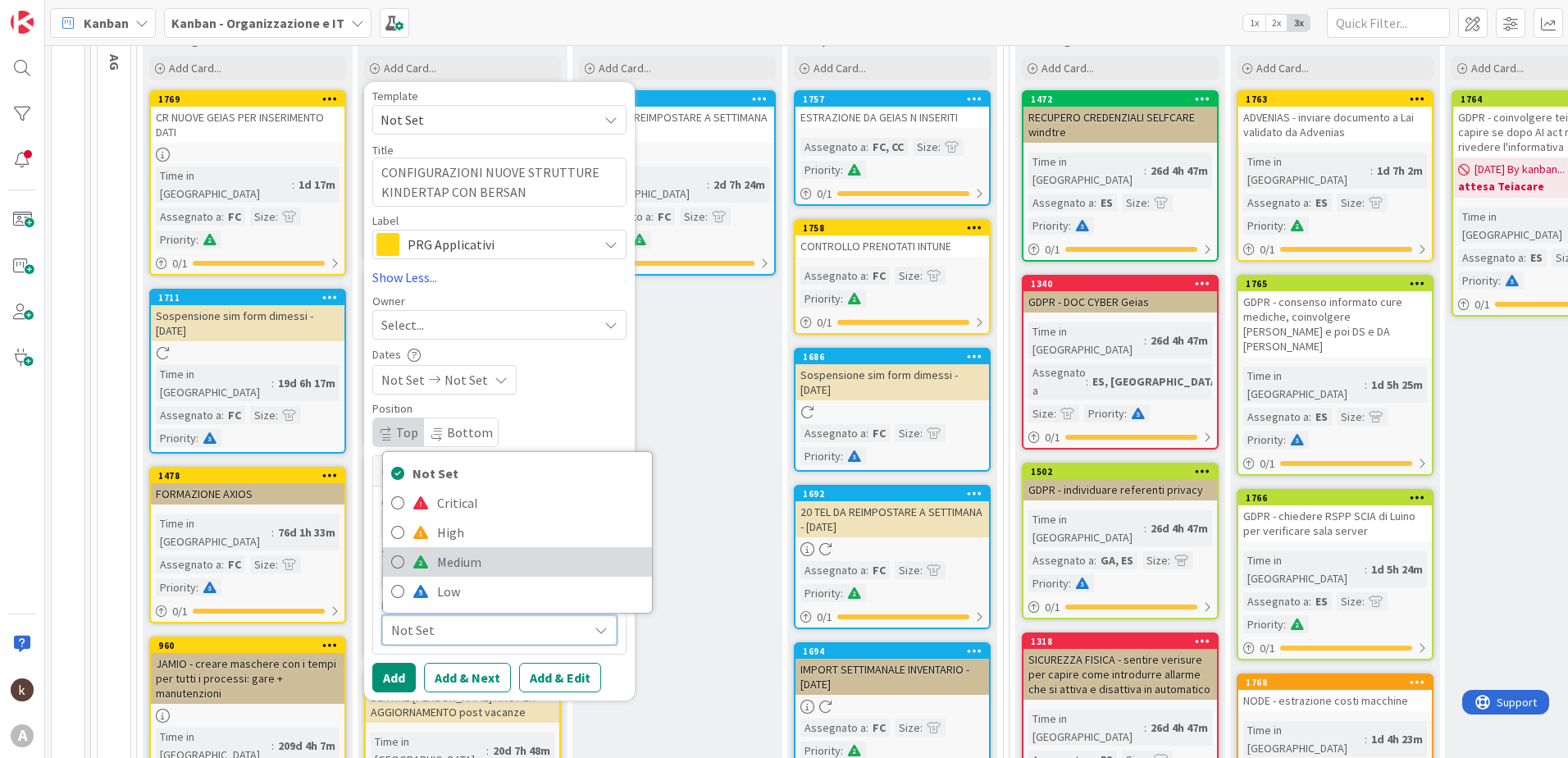
click at [467, 569] on span "Medium" at bounding box center [540, 561] width 207 height 24
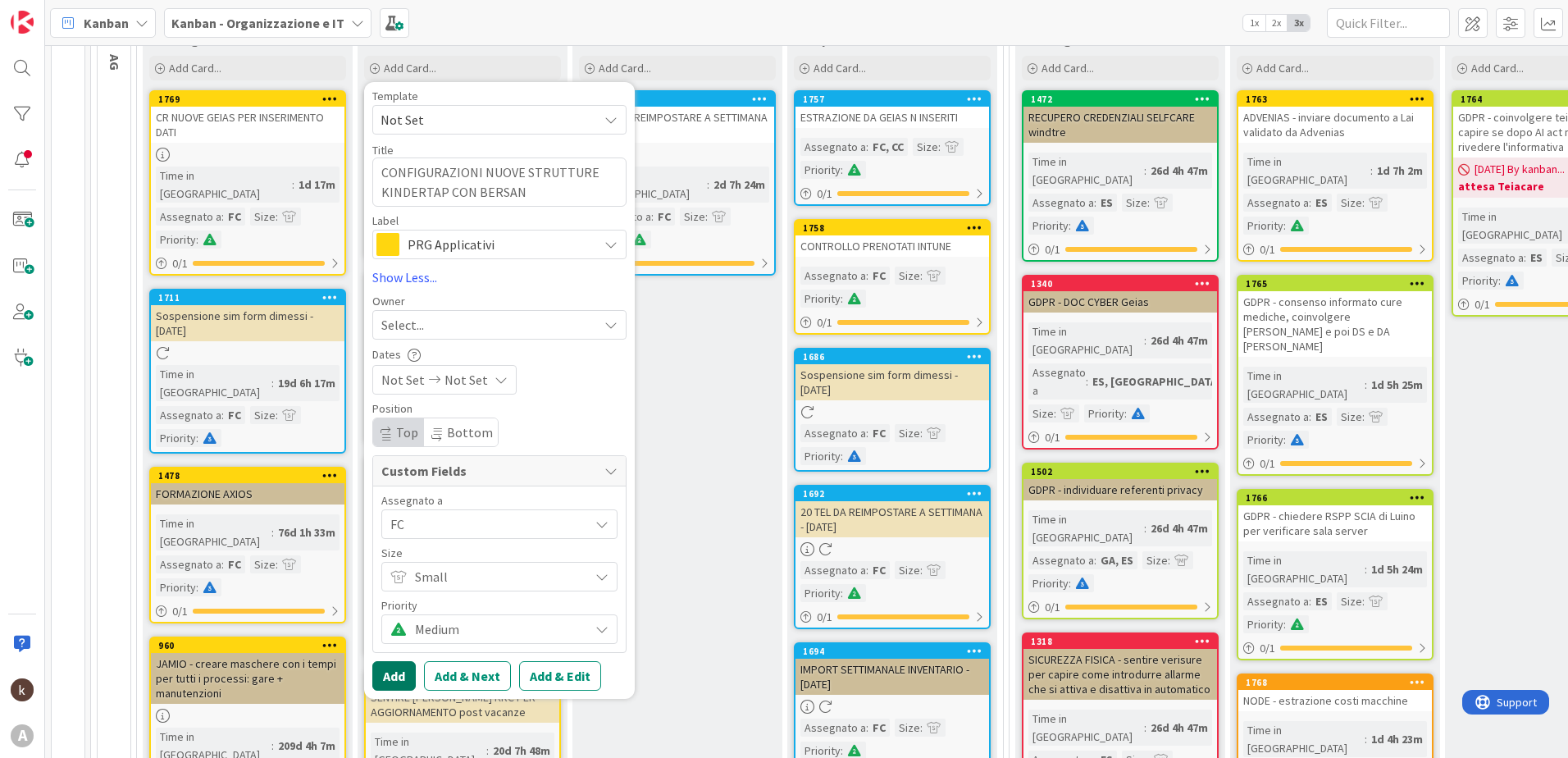
drag, startPoint x: 410, startPoint y: 674, endPoint x: 418, endPoint y: 652, distance: 23.4
click at [411, 674] on button "Add" at bounding box center [394, 676] width 43 height 30
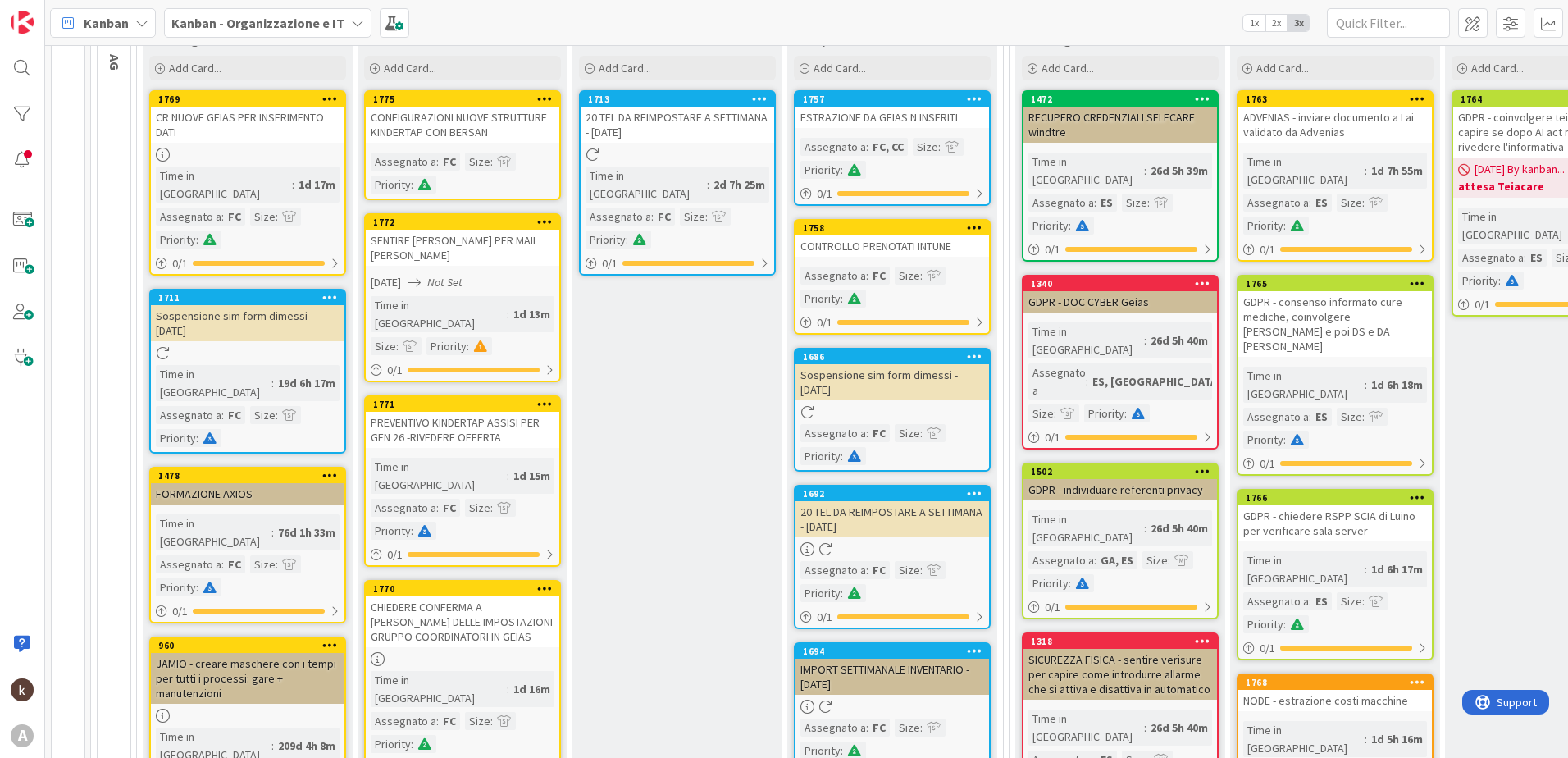
click at [442, 135] on div "CONFIGURAZIONI NUOVE STRUTTURE KINDERTAP CON BERSAN" at bounding box center [462, 125] width 193 height 36
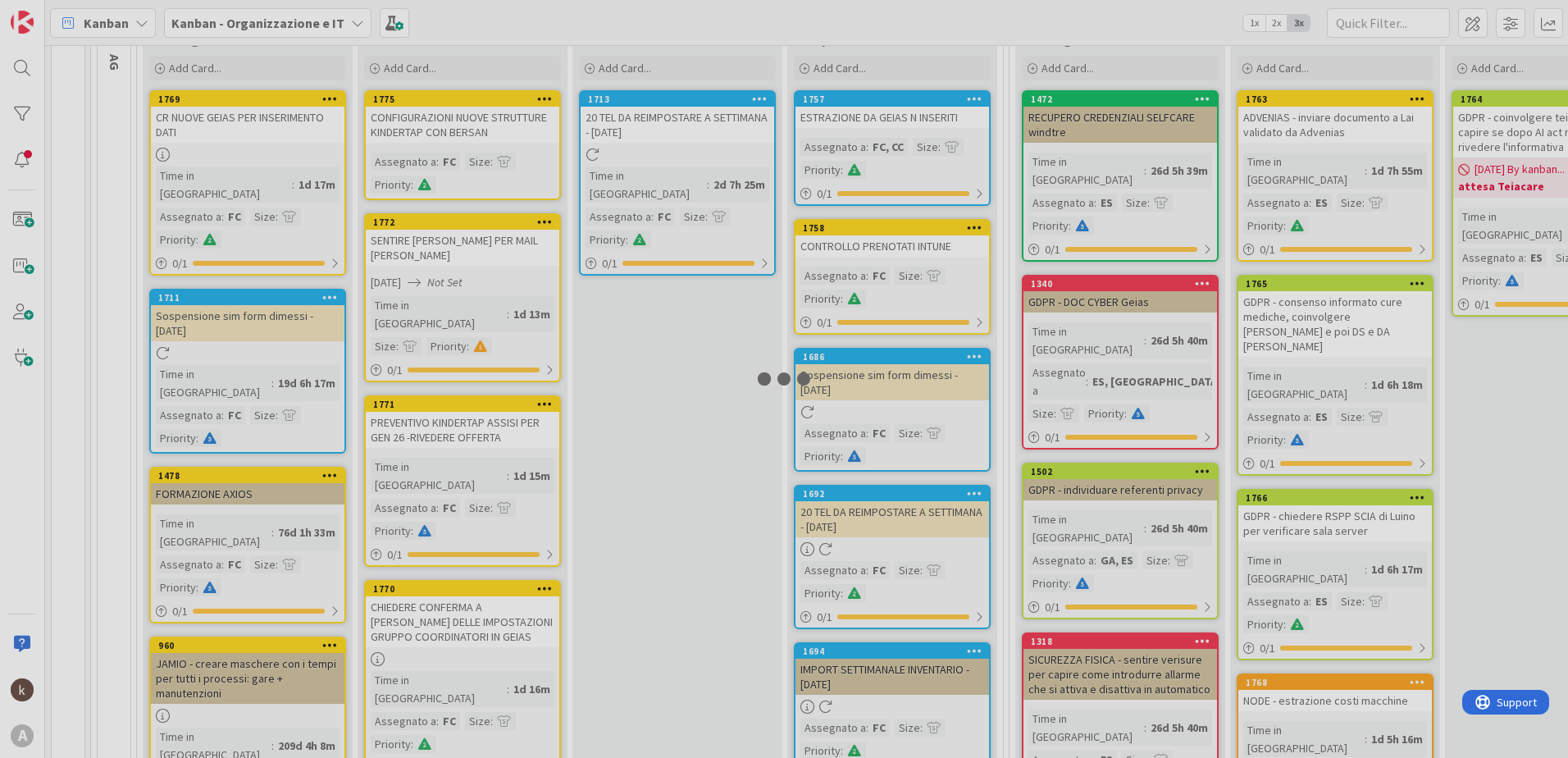
click at [442, 135] on div at bounding box center [784, 379] width 1568 height 758
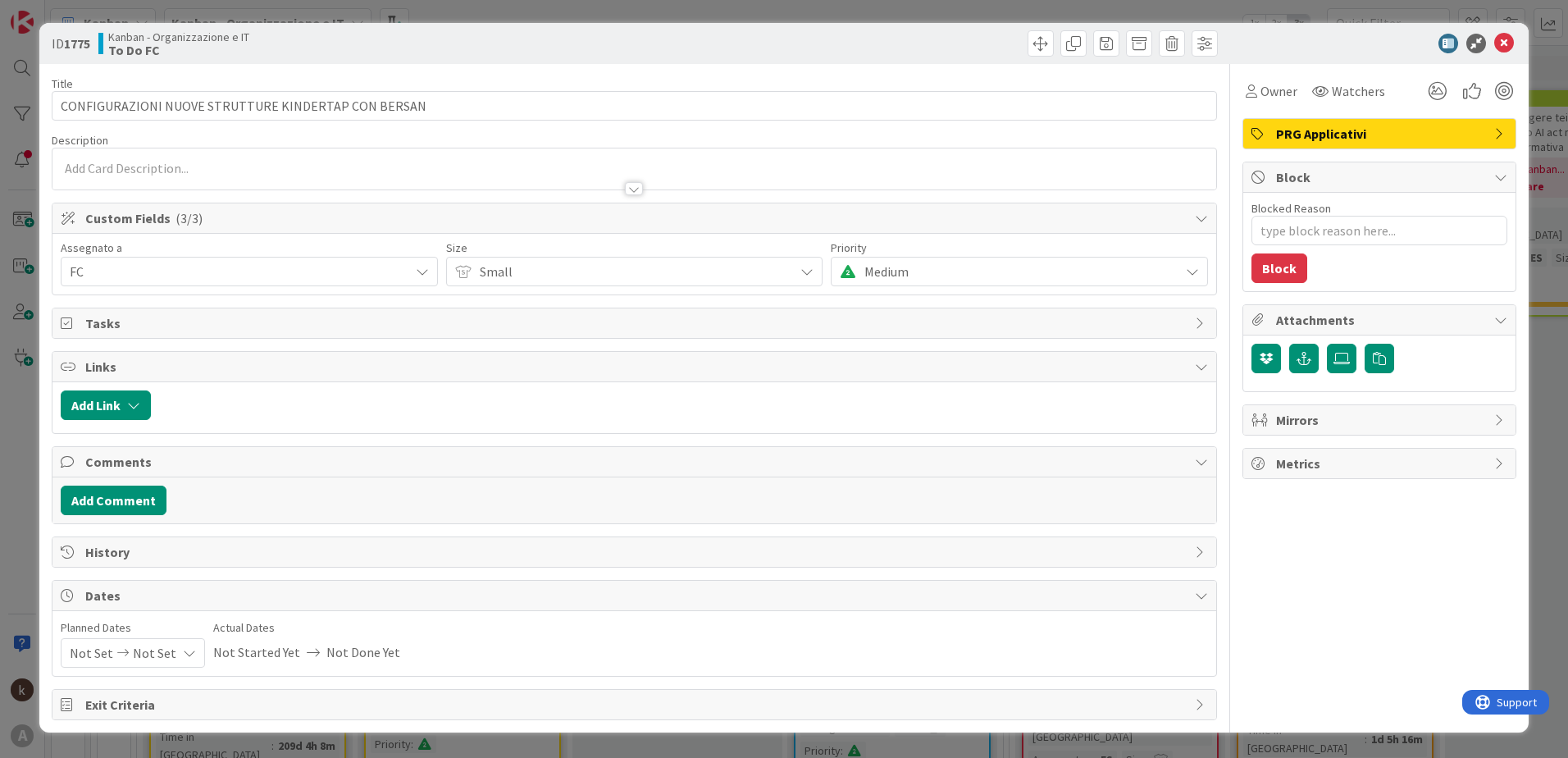
type textarea "x"
click at [125, 393] on button "Add Link" at bounding box center [106, 405] width 90 height 30
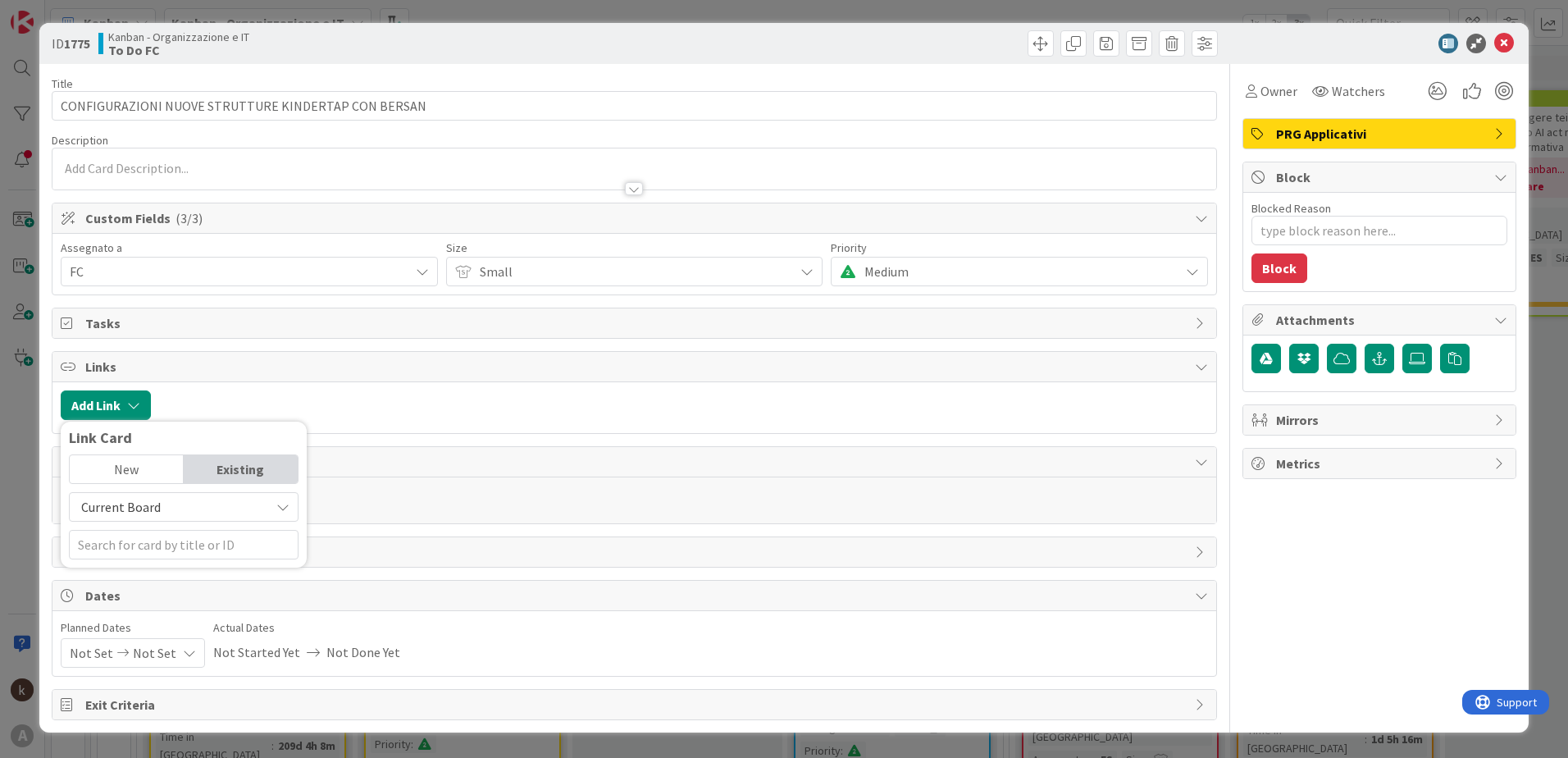
click at [158, 501] on span "Current Board" at bounding box center [121, 507] width 79 height 16
click at [158, 583] on span "All Boards" at bounding box center [191, 574] width 228 height 24
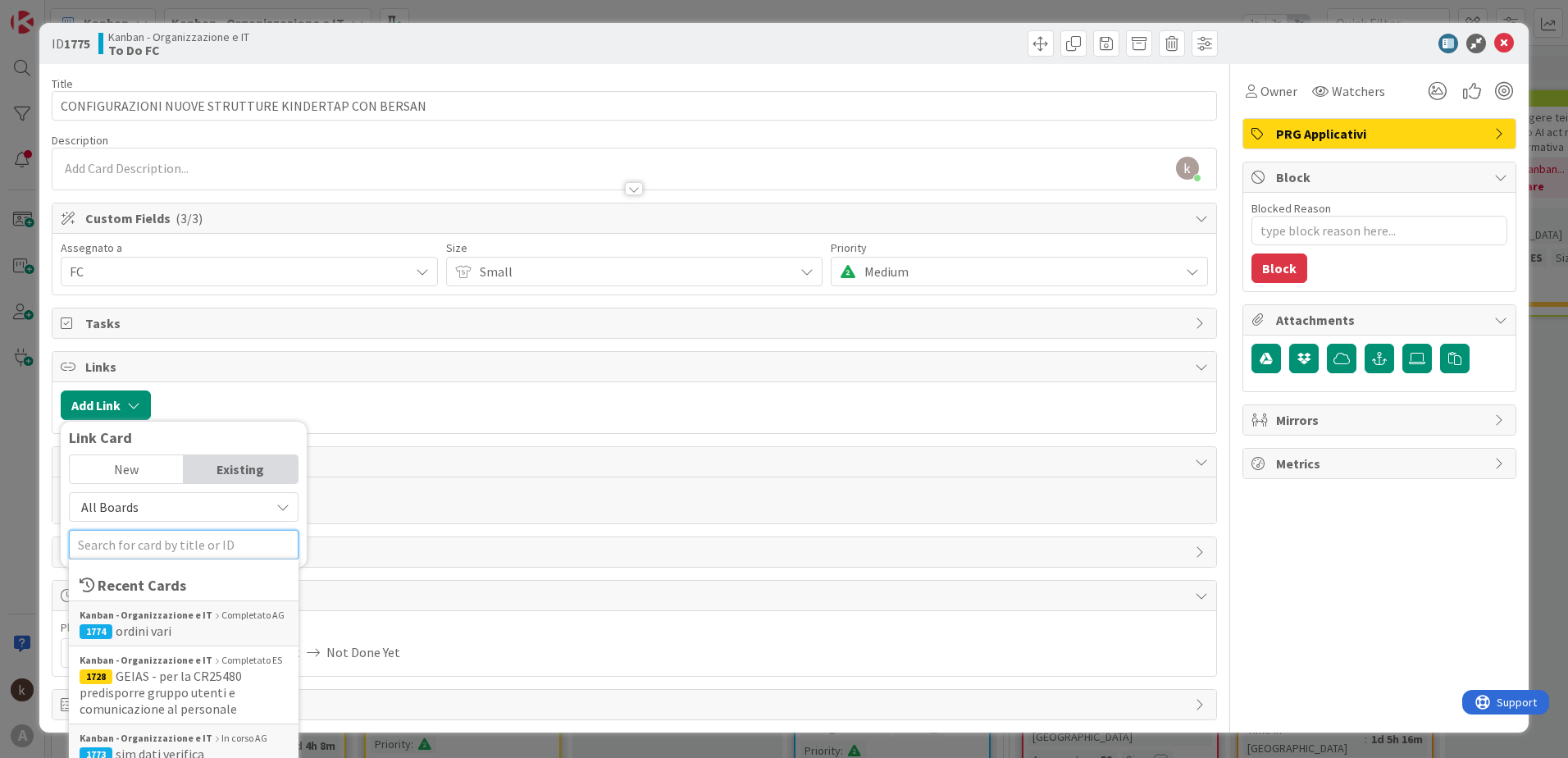
click at [161, 546] on input "text" at bounding box center [183, 544] width 229 height 30
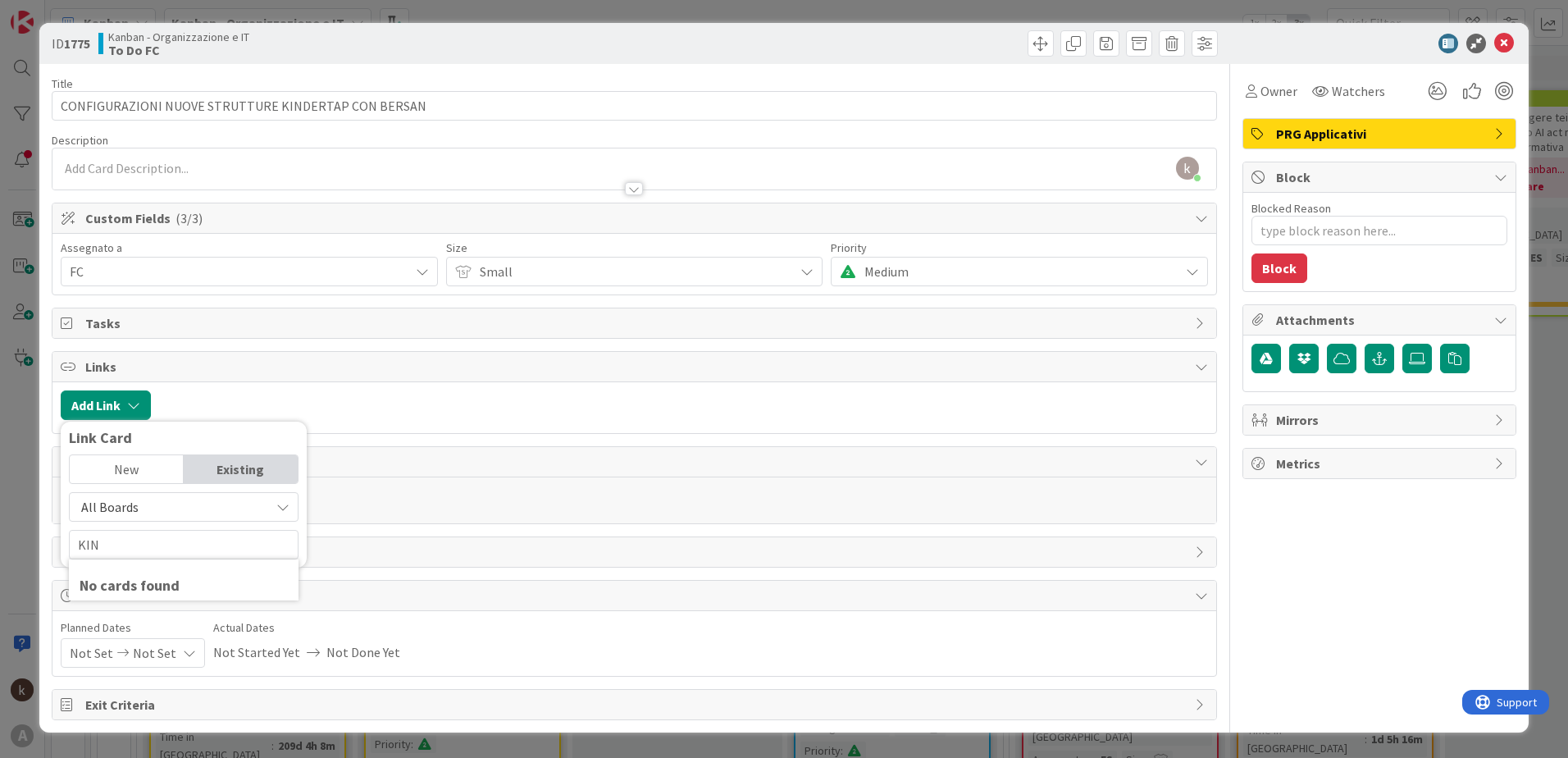
click at [161, 513] on span "All Boards" at bounding box center [170, 506] width 184 height 23
click at [160, 576] on span "All Boards" at bounding box center [191, 574] width 228 height 24
click at [143, 550] on input "KIN" at bounding box center [183, 544] width 229 height 30
type input "K"
type input "MORTARA"
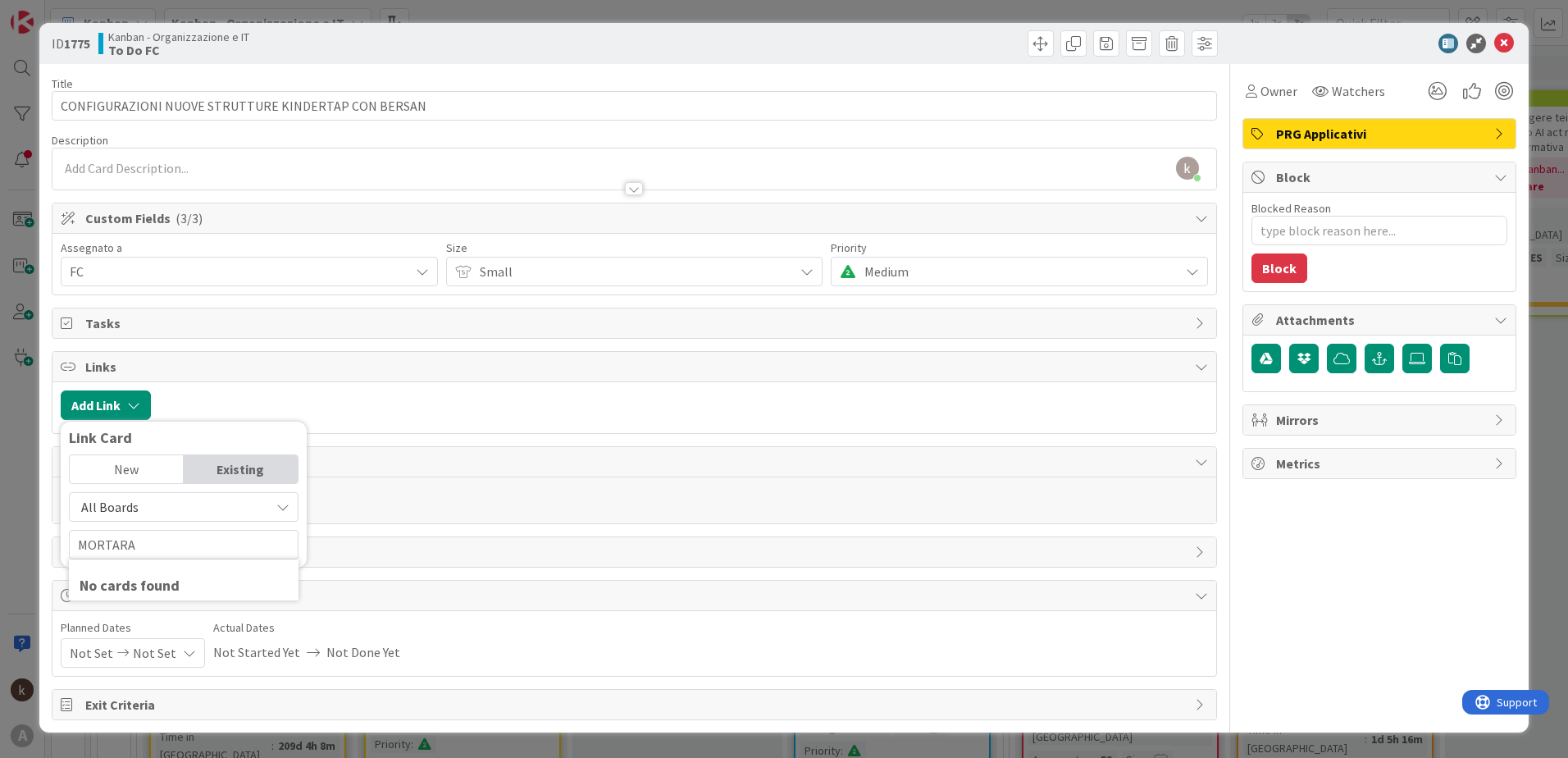
click at [165, 506] on span "All Boards" at bounding box center [170, 506] width 184 height 23
click at [165, 573] on span "All Boards" at bounding box center [191, 574] width 228 height 24
click at [162, 547] on input "MORTARA" at bounding box center [183, 544] width 229 height 30
click at [177, 640] on span "&SARRE - attivazione Kindertap" at bounding box center [155, 639] width 152 height 32
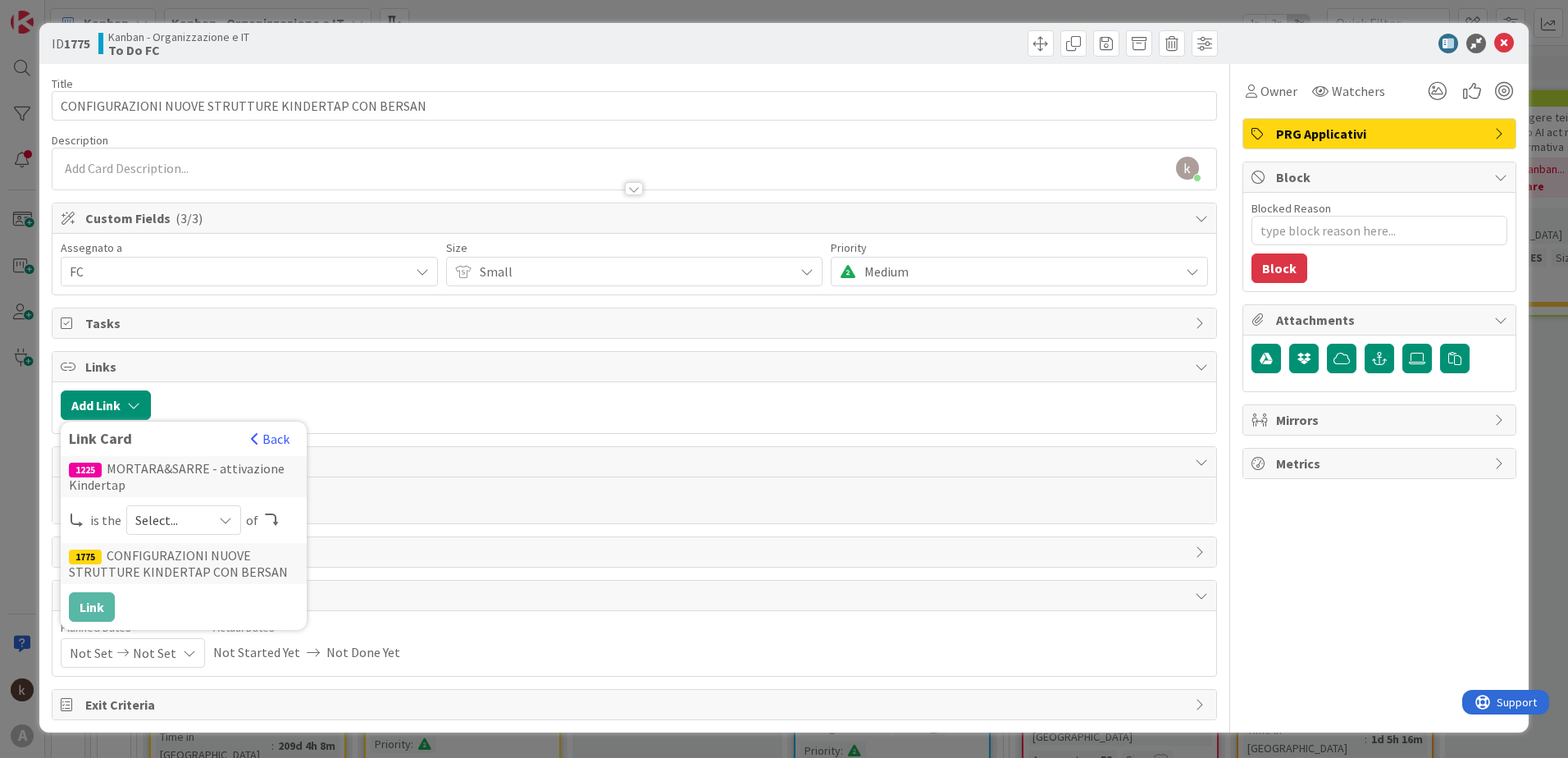
click at [180, 521] on span "Select..." at bounding box center [170, 519] width 69 height 23
click at [180, 554] on span "parent" at bounding box center [270, 558] width 185 height 24
click at [88, 601] on button "Link" at bounding box center [91, 606] width 46 height 30
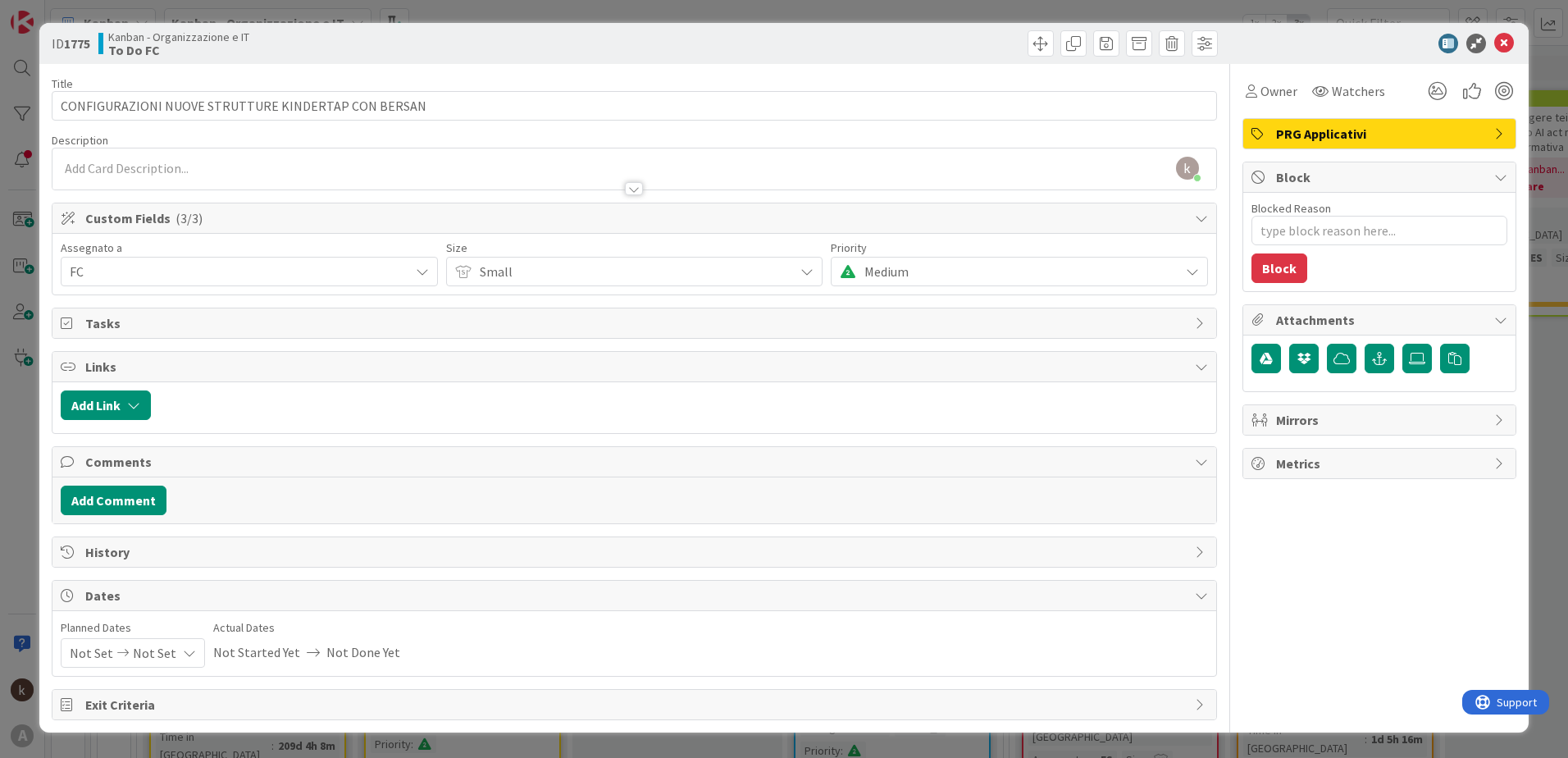
type textarea "x"
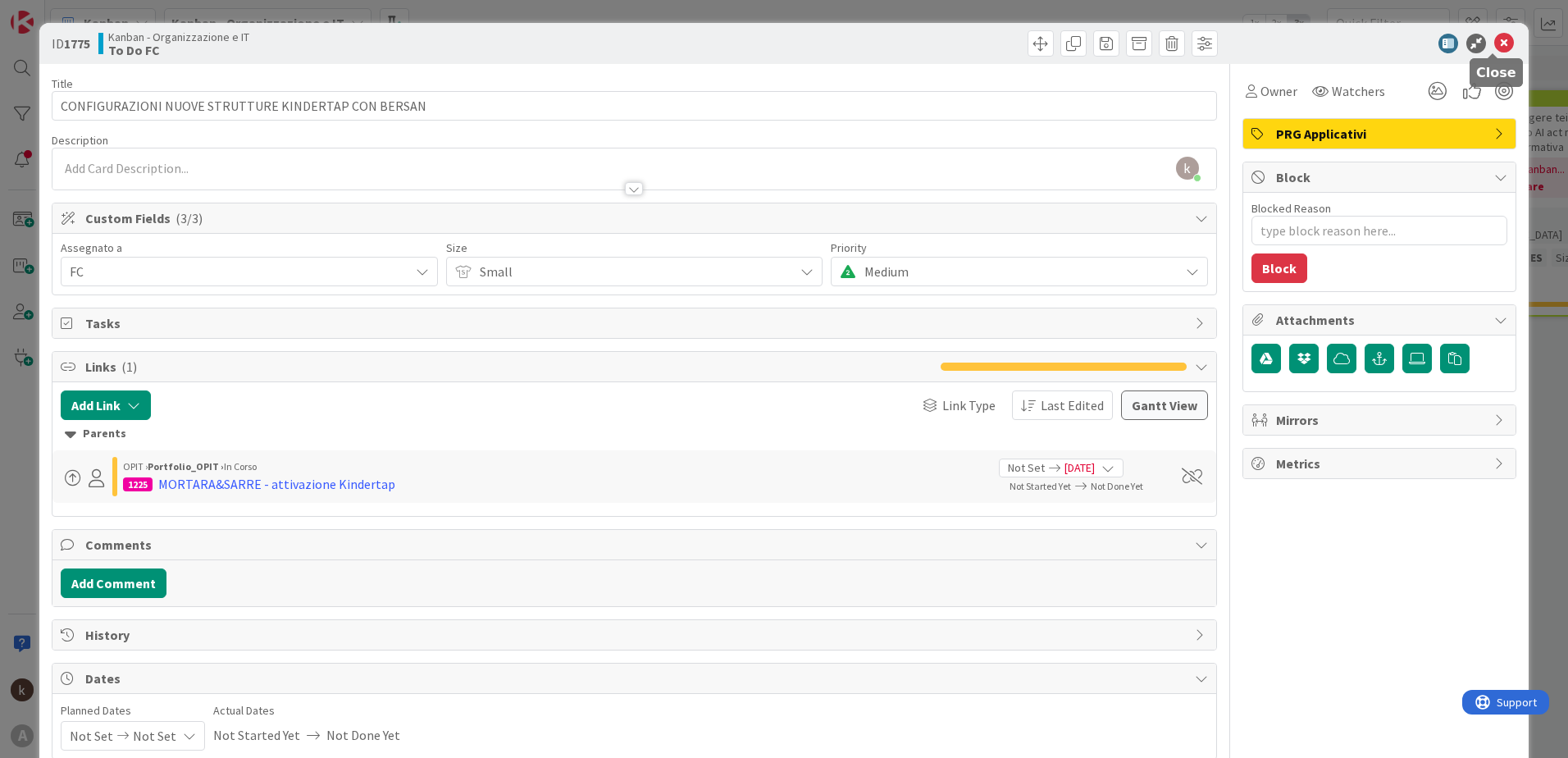
click at [1494, 36] on icon at bounding box center [1504, 43] width 20 height 20
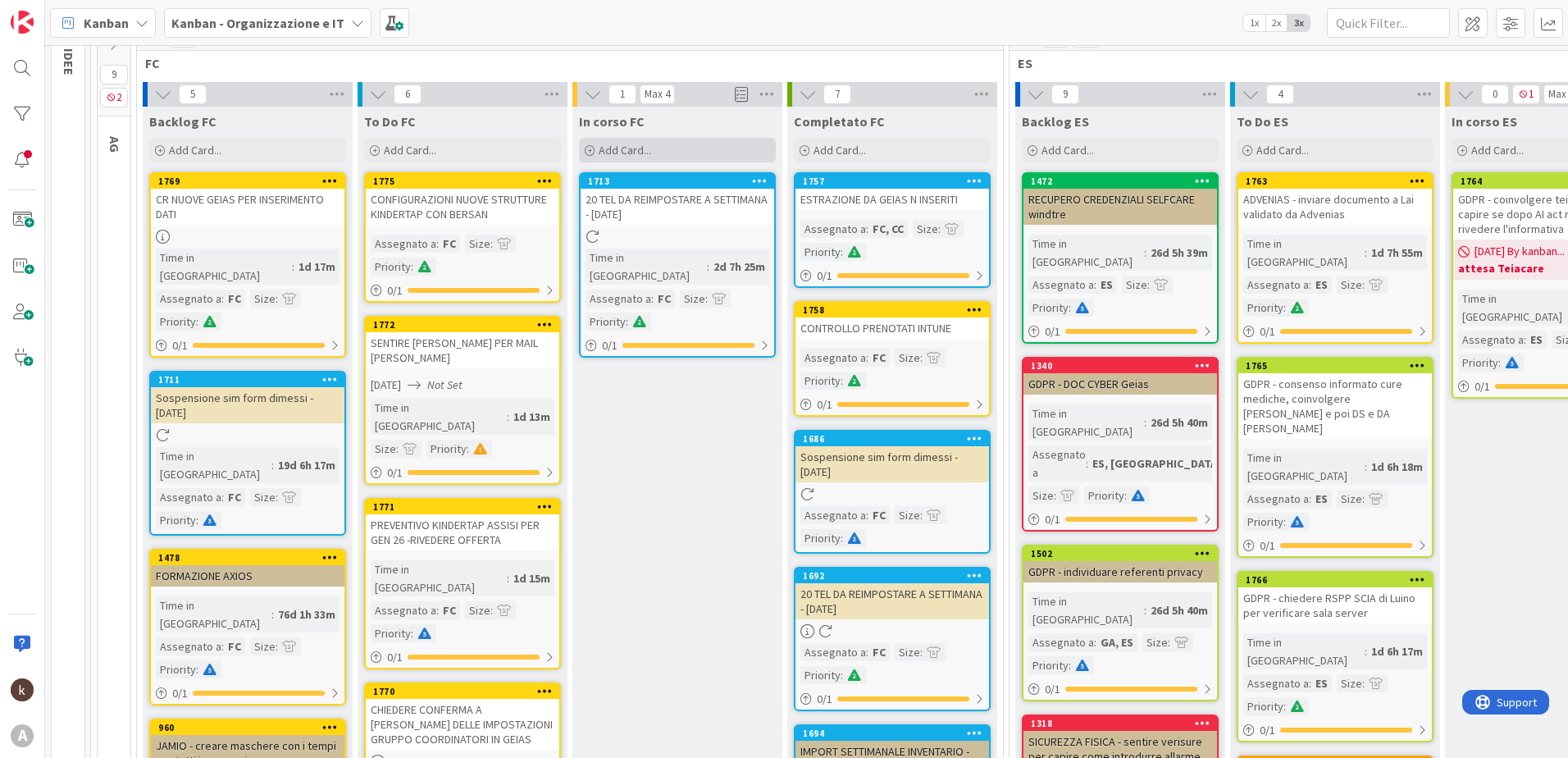
scroll to position [164, 0]
